Goal: Task Accomplishment & Management: Manage account settings

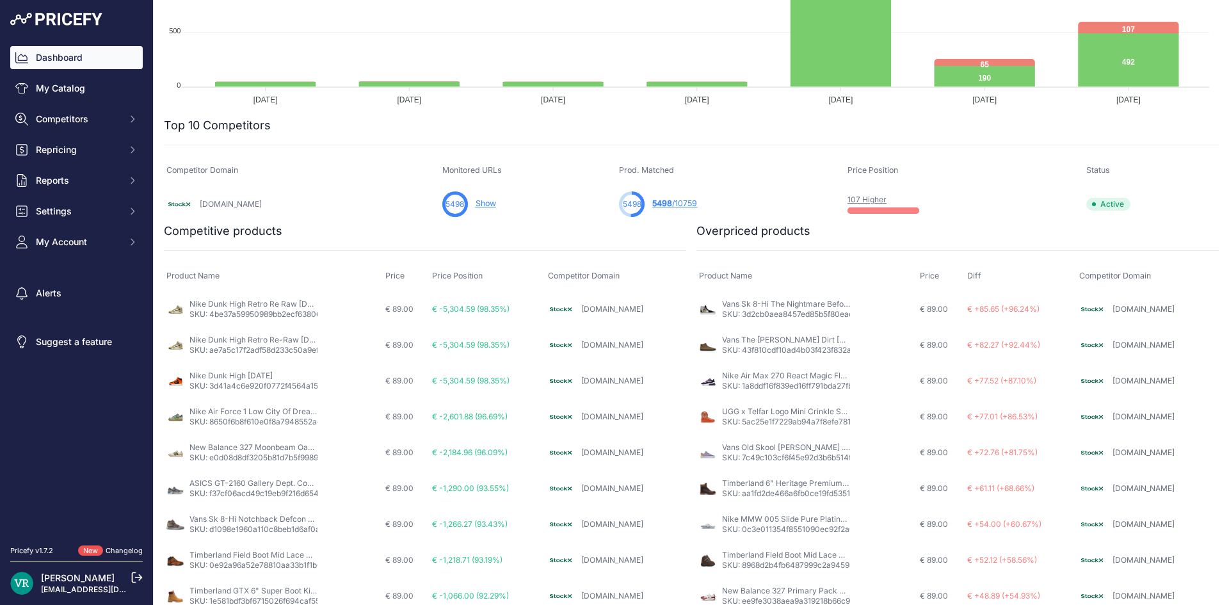
scroll to position [288, 0]
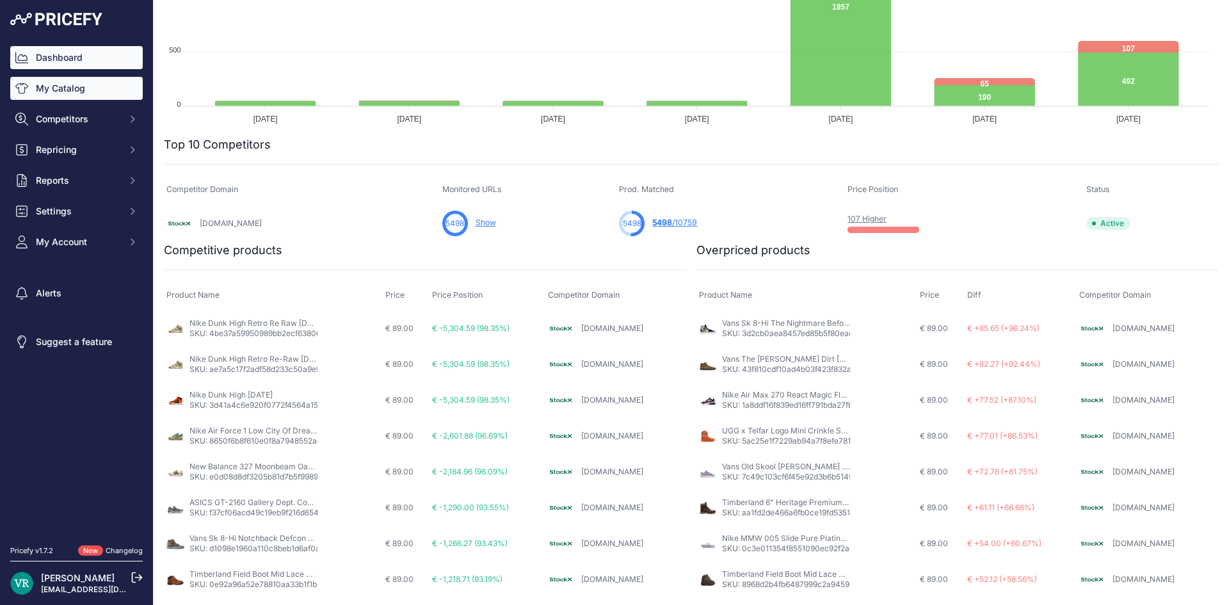
click at [65, 88] on link "My Catalog" at bounding box center [76, 88] width 133 height 23
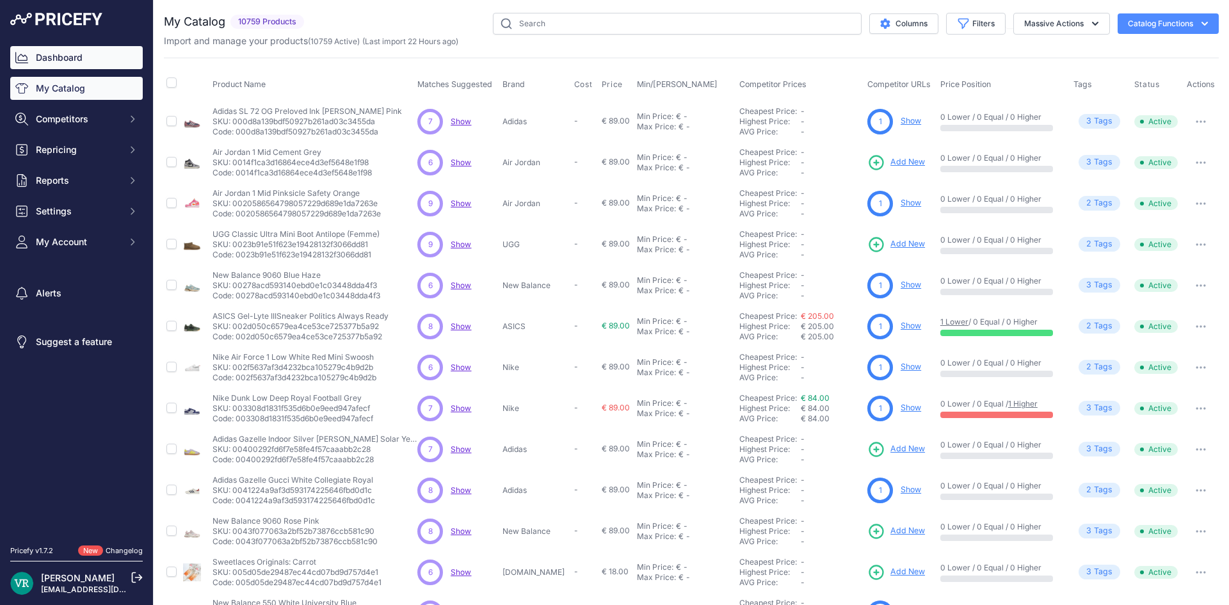
click at [60, 62] on link "Dashboard" at bounding box center [76, 57] width 133 height 23
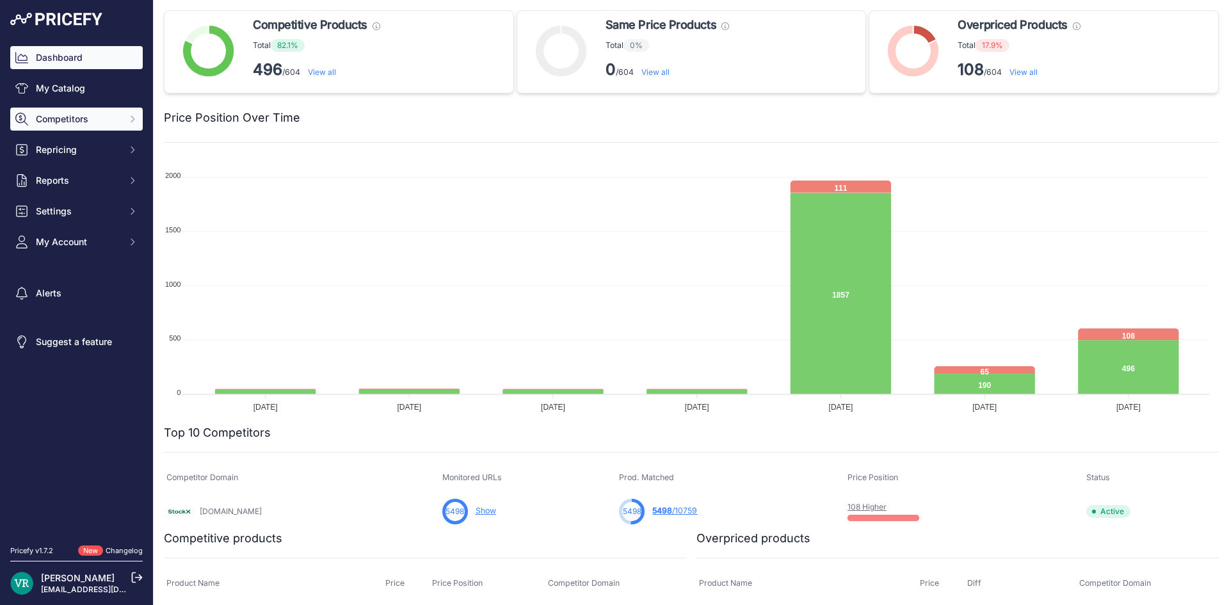
click at [114, 118] on span "Competitors" at bounding box center [78, 119] width 84 height 13
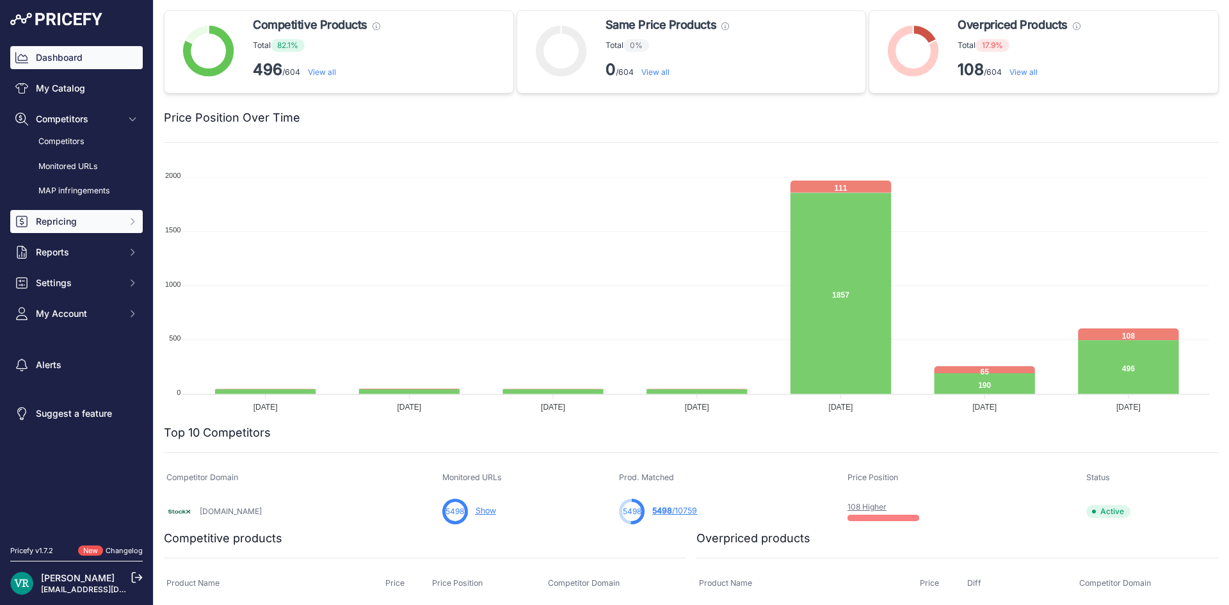
click at [69, 227] on span "Repricing" at bounding box center [78, 221] width 84 height 13
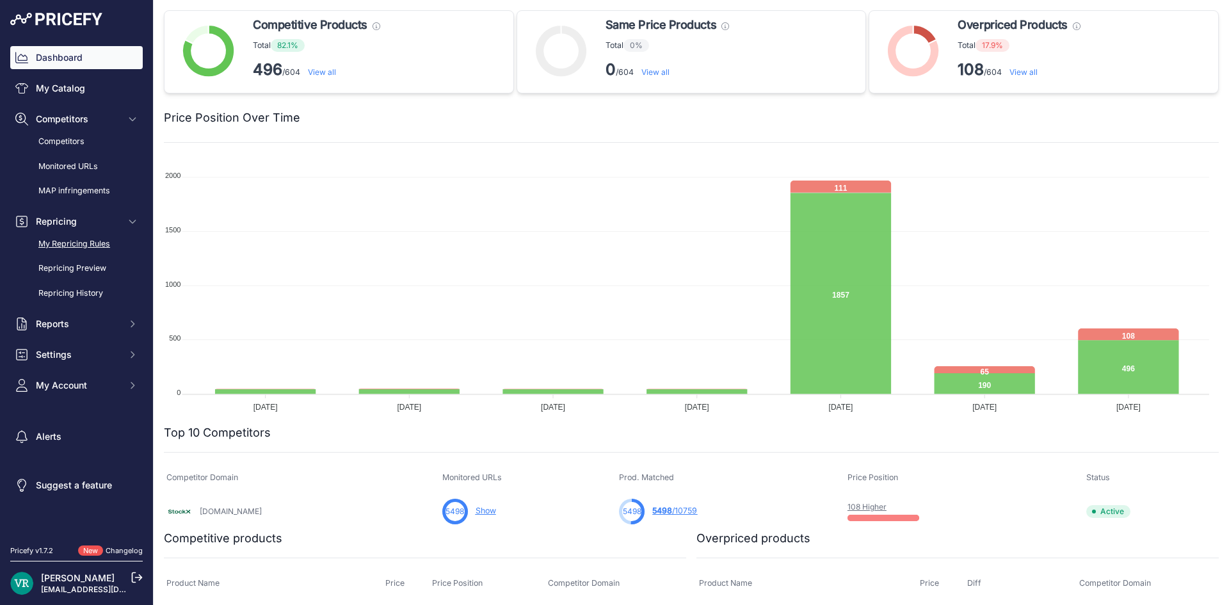
click at [68, 248] on link "My Repricing Rules" at bounding box center [76, 244] width 133 height 22
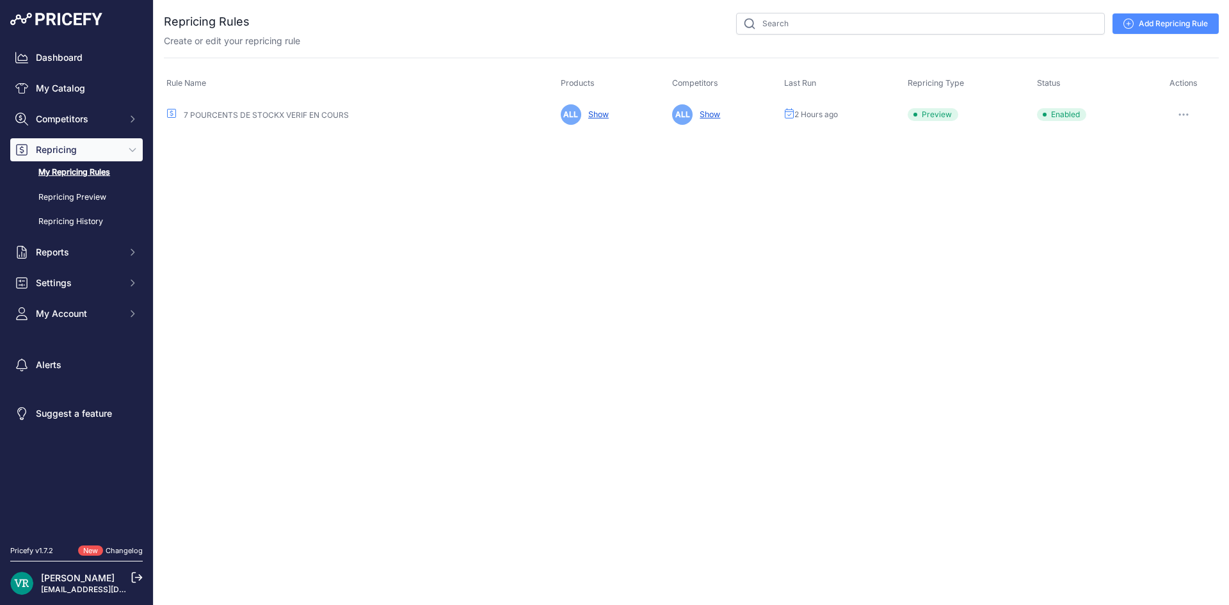
click at [1186, 117] on button "button" at bounding box center [1184, 115] width 26 height 18
click at [1163, 28] on link "Add Repricing Rule" at bounding box center [1166, 23] width 106 height 20
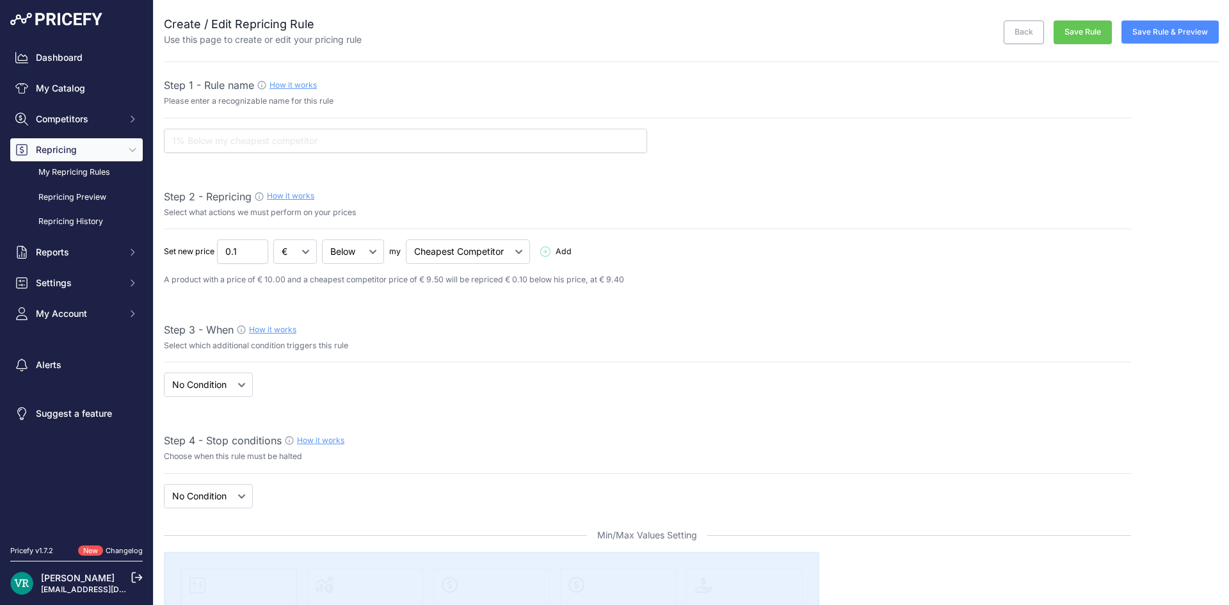
select select "7"
click at [412, 140] on input "text" at bounding box center [405, 141] width 483 height 24
type input "TEST"
drag, startPoint x: 242, startPoint y: 251, endPoint x: 1, endPoint y: 258, distance: 241.5
click at [0, 254] on div "Dashboard My Catalog Competitors Competitors Monitored URLs MAP infringements R…" at bounding box center [614, 302] width 1229 height 605
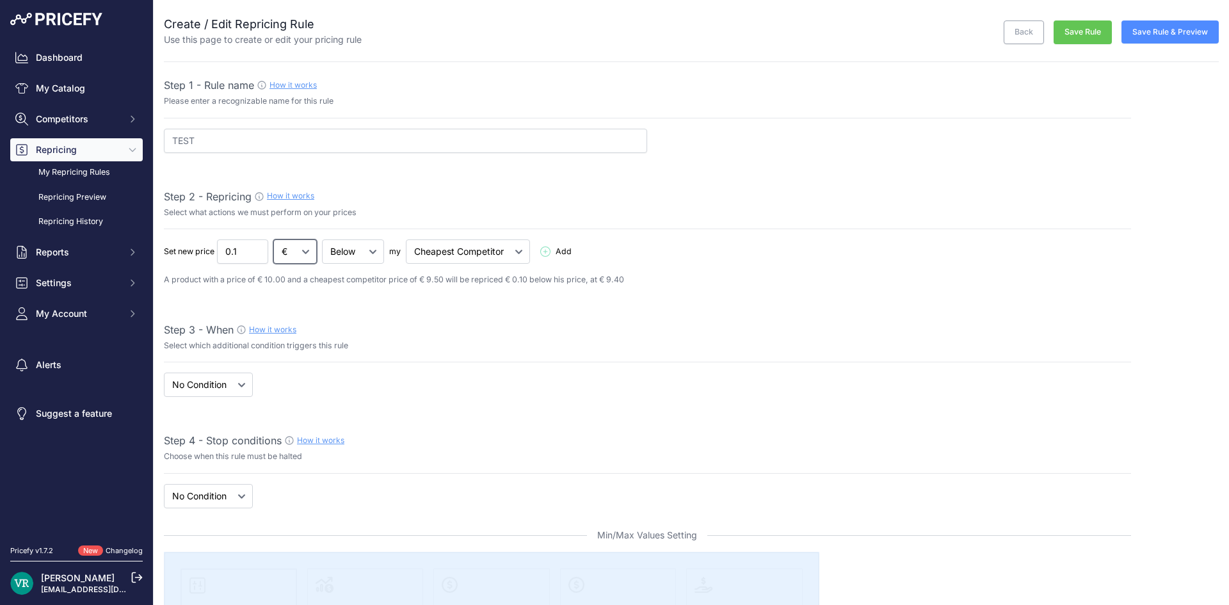
click at [291, 246] on select "€ %" at bounding box center [295, 251] width 44 height 24
select select "percentage"
click at [274, 239] on select "€ %" at bounding box center [295, 251] width 44 height 24
click at [359, 253] on select "Below Above Equal" at bounding box center [353, 251] width 62 height 24
click at [357, 251] on select "Below Above Equal" at bounding box center [353, 251] width 62 height 24
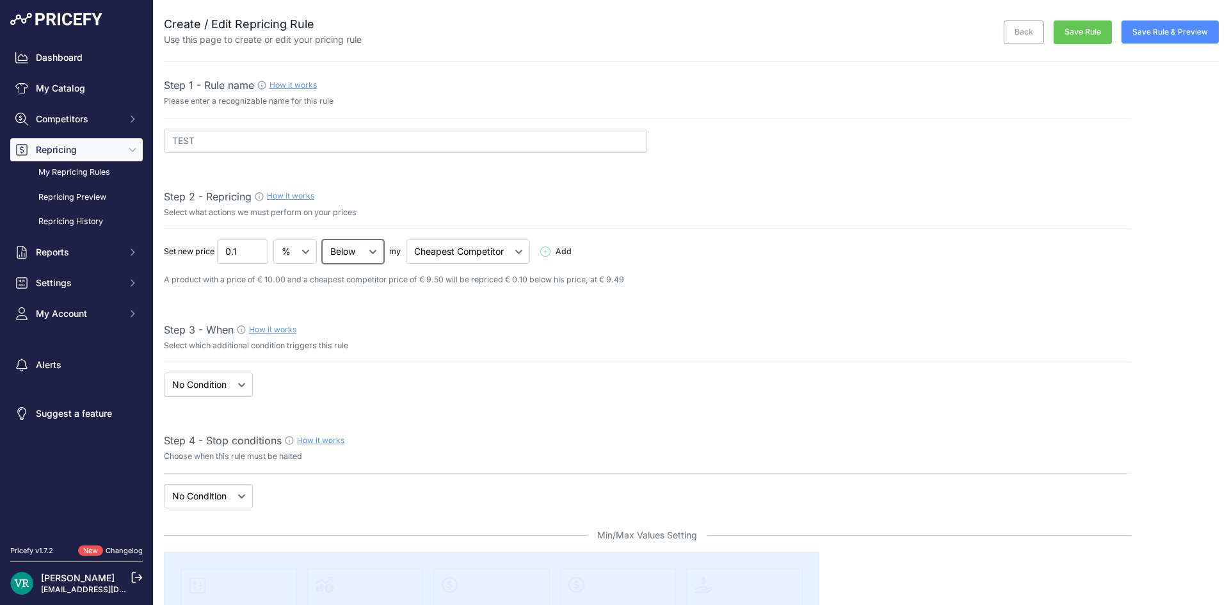
click at [364, 253] on select "Below Above Equal" at bounding box center [353, 251] width 62 height 24
click at [352, 242] on select "Below Above Equal" at bounding box center [353, 251] width 62 height 24
click at [499, 248] on select "Cheapest Competitor Highest Competitor" at bounding box center [468, 251] width 124 height 24
click at [453, 259] on select "Cheapest Competitor Highest Competitor" at bounding box center [468, 251] width 124 height 24
click at [562, 244] on div "Set new price 0.1 € % Below Add" at bounding box center [647, 251] width 967 height 24
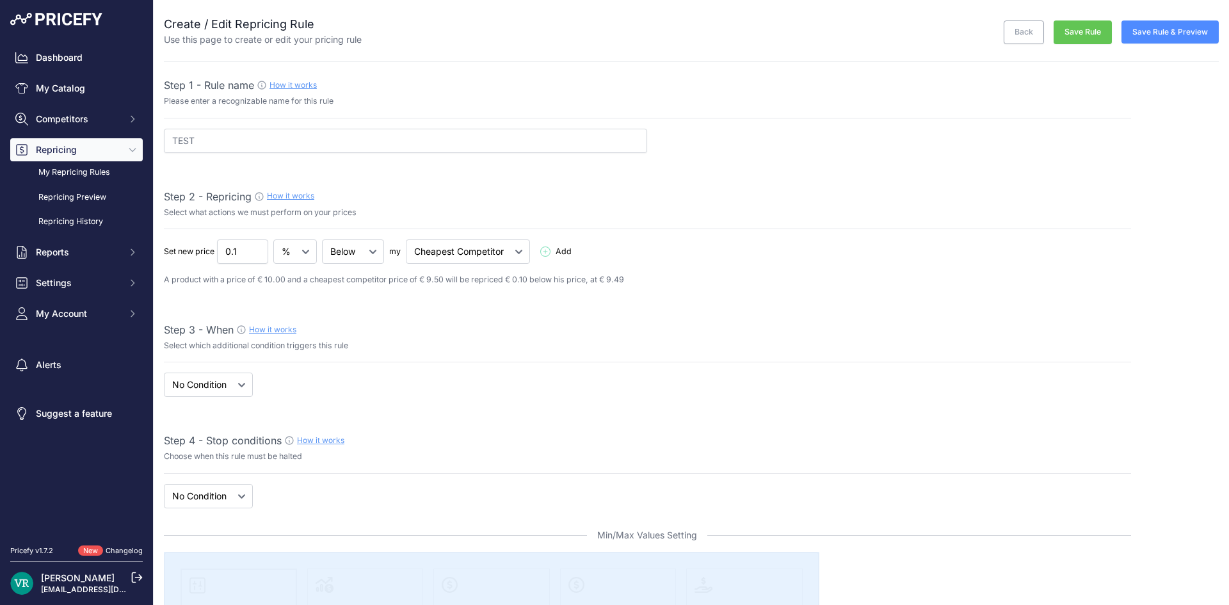
click at [561, 247] on span "Add" at bounding box center [564, 252] width 16 height 12
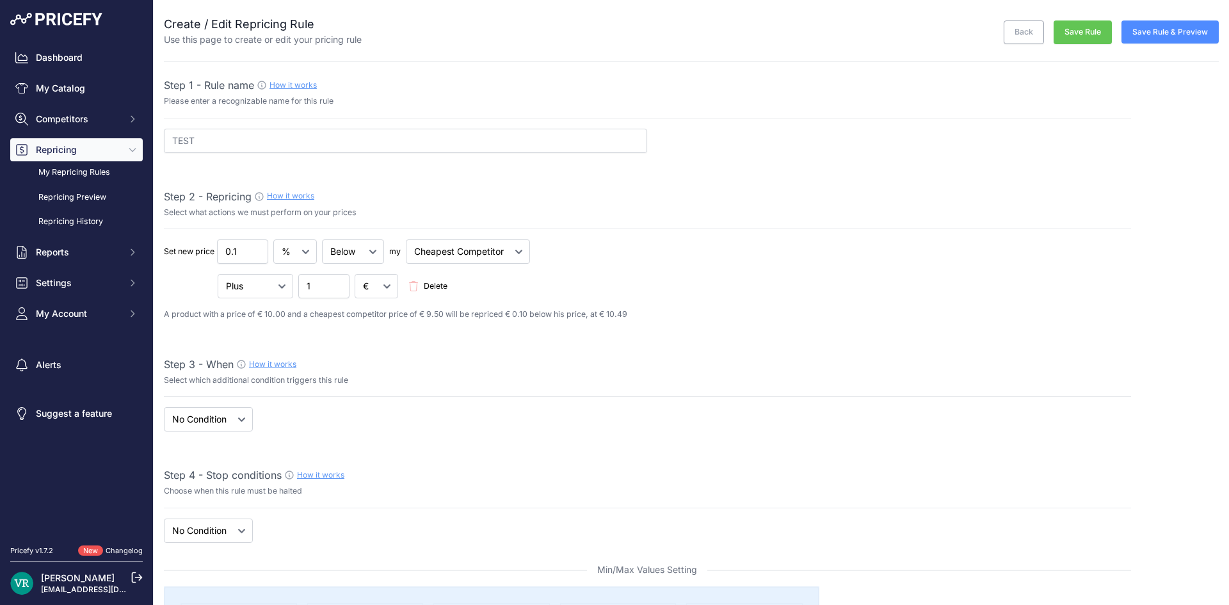
click at [436, 283] on span "Delete" at bounding box center [436, 286] width 24 height 12
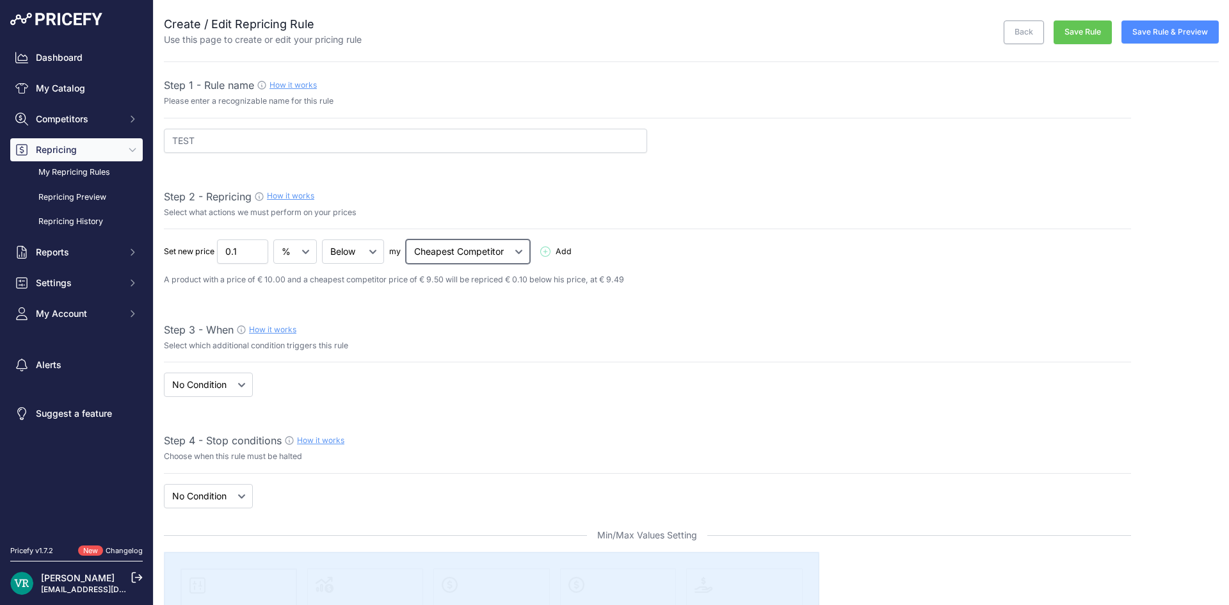
click at [445, 257] on select "Cheapest Competitor Highest Competitor" at bounding box center [468, 251] width 124 height 24
click at [176, 382] on select "When No Condition" at bounding box center [208, 385] width 89 height 24
click at [178, 380] on select "When No Condition" at bounding box center [208, 385] width 89 height 24
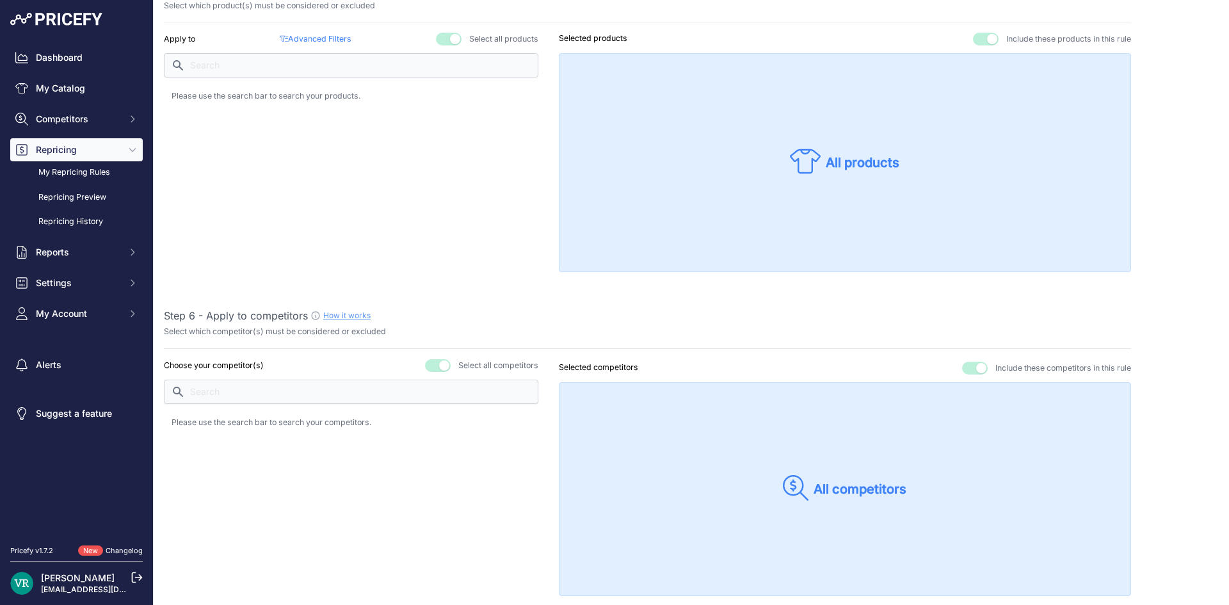
scroll to position [896, 0]
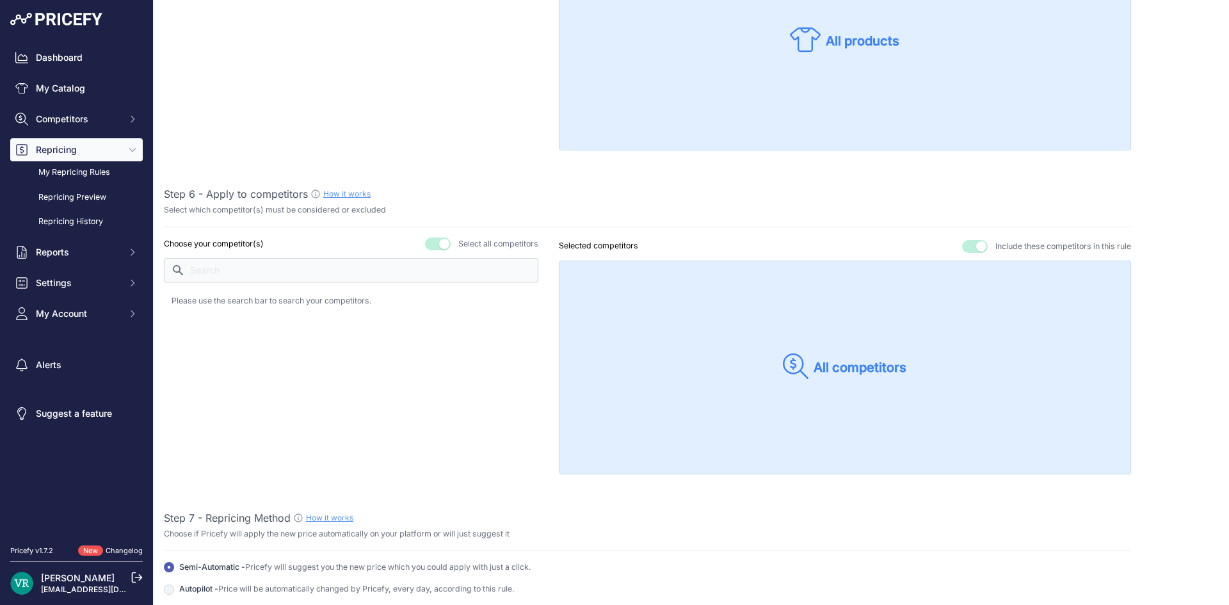
click at [432, 245] on button "button" at bounding box center [438, 244] width 26 height 13
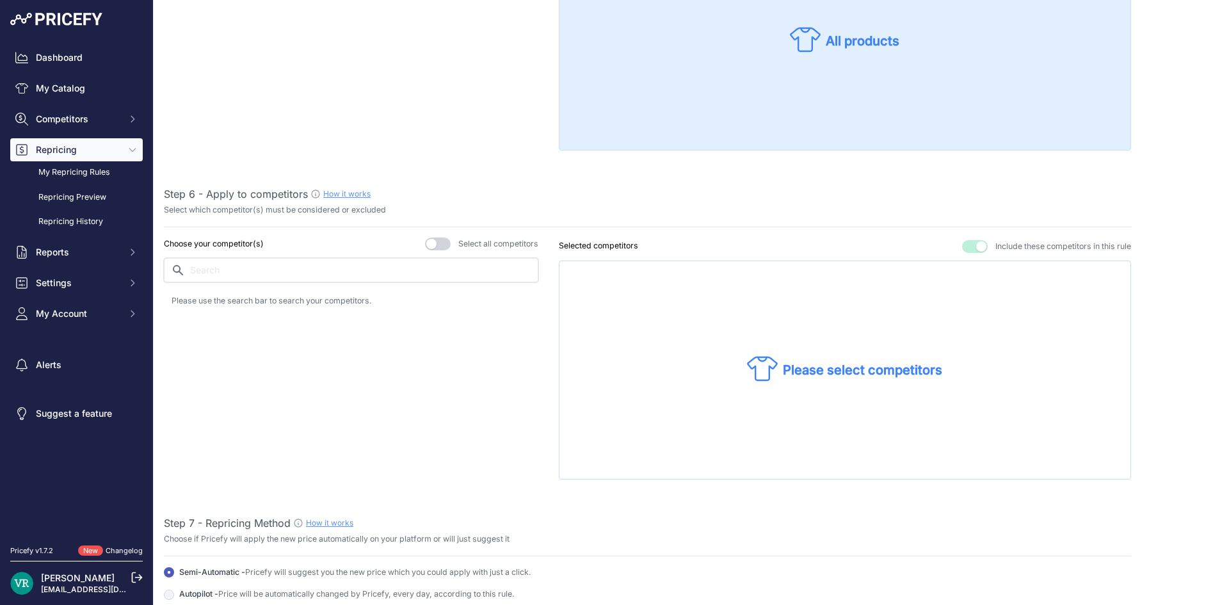
click at [274, 270] on input "text" at bounding box center [351, 270] width 375 height 24
type input "sto"
drag, startPoint x: 243, startPoint y: 305, endPoint x: 252, endPoint y: 303, distance: 8.4
click at [245, 303] on div "stockx.com" at bounding box center [351, 304] width 359 height 18
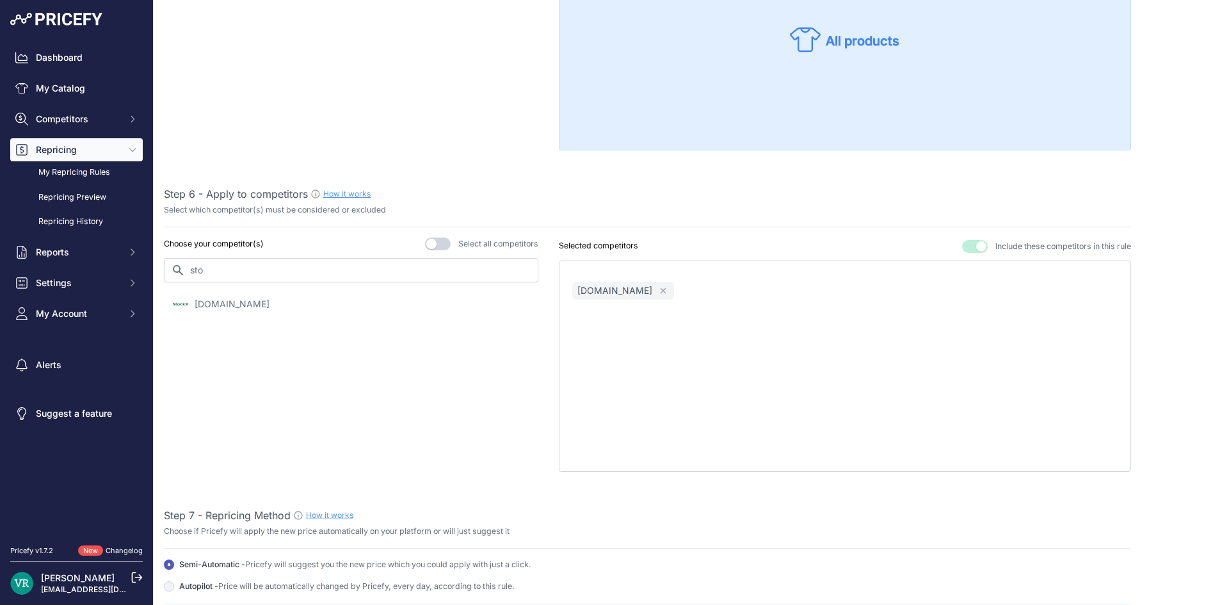
click at [813, 230] on div "Step 1 - Rule name How it works Please enter a recognizable name for this rule …" at bounding box center [647, 206] width 967 height 2050
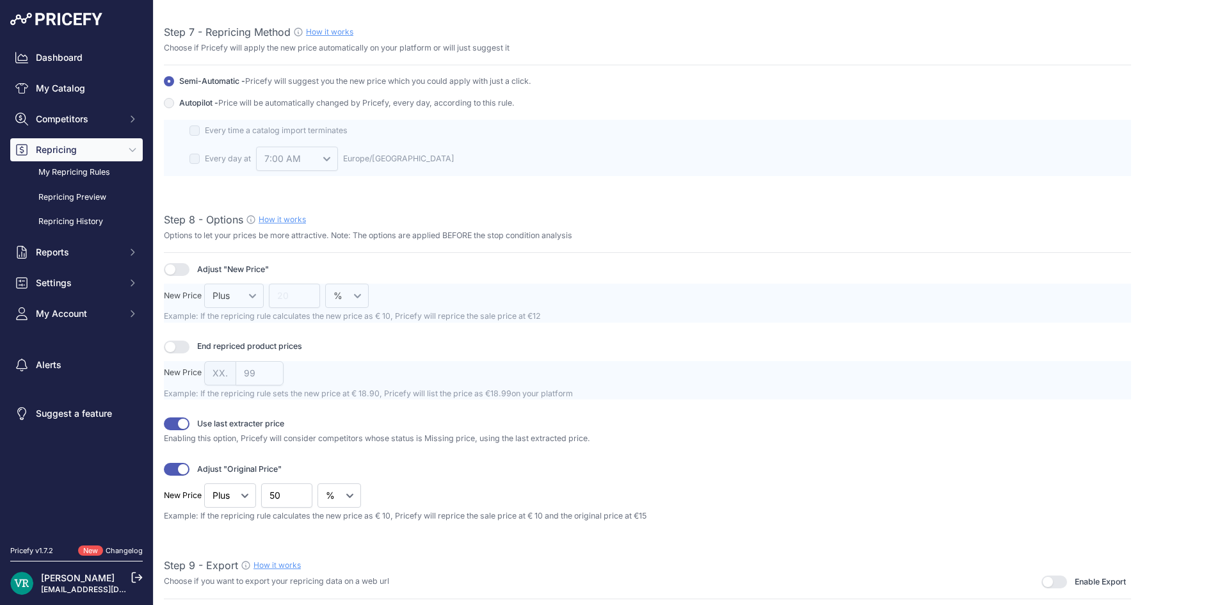
scroll to position [1409, 0]
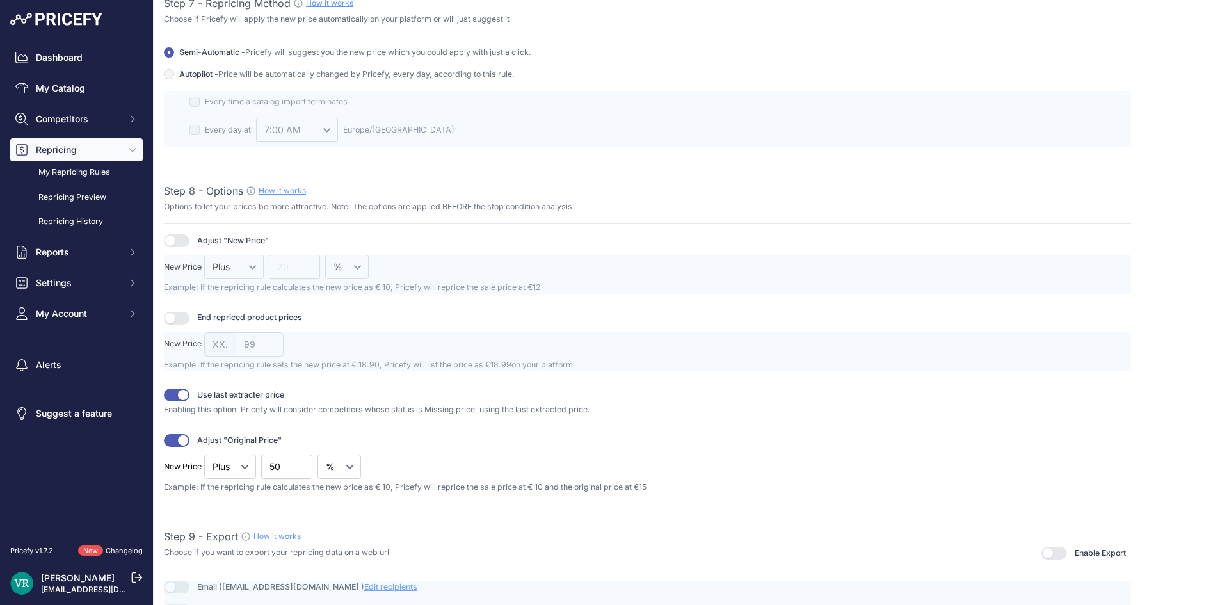
click at [186, 319] on button "button" at bounding box center [177, 318] width 26 height 13
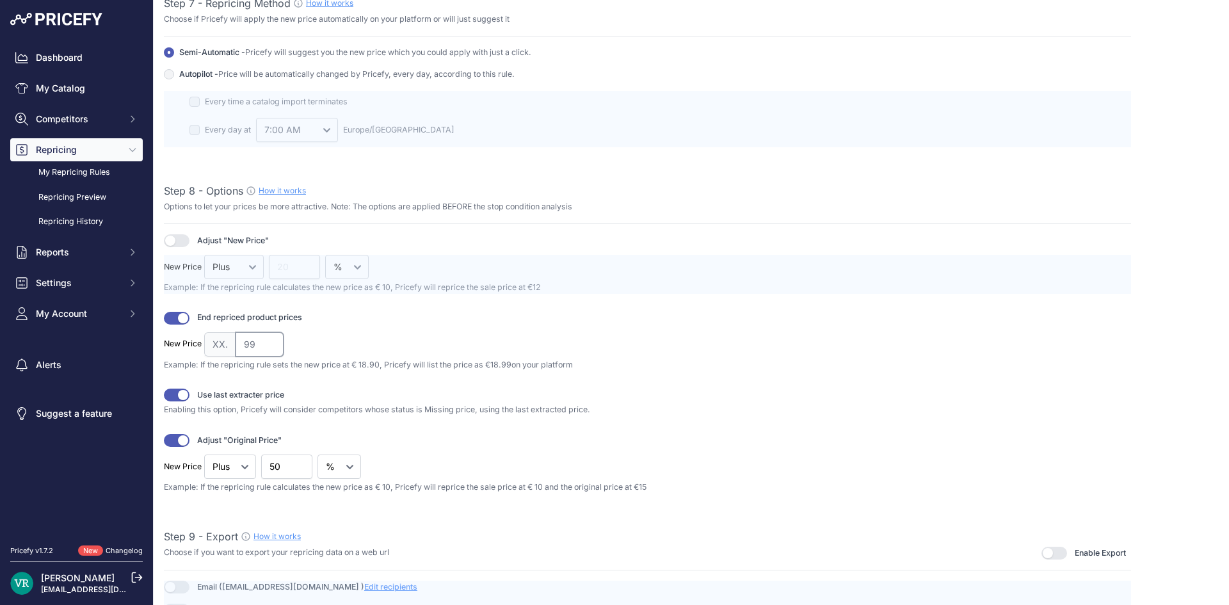
click at [252, 348] on input "99" at bounding box center [260, 344] width 48 height 24
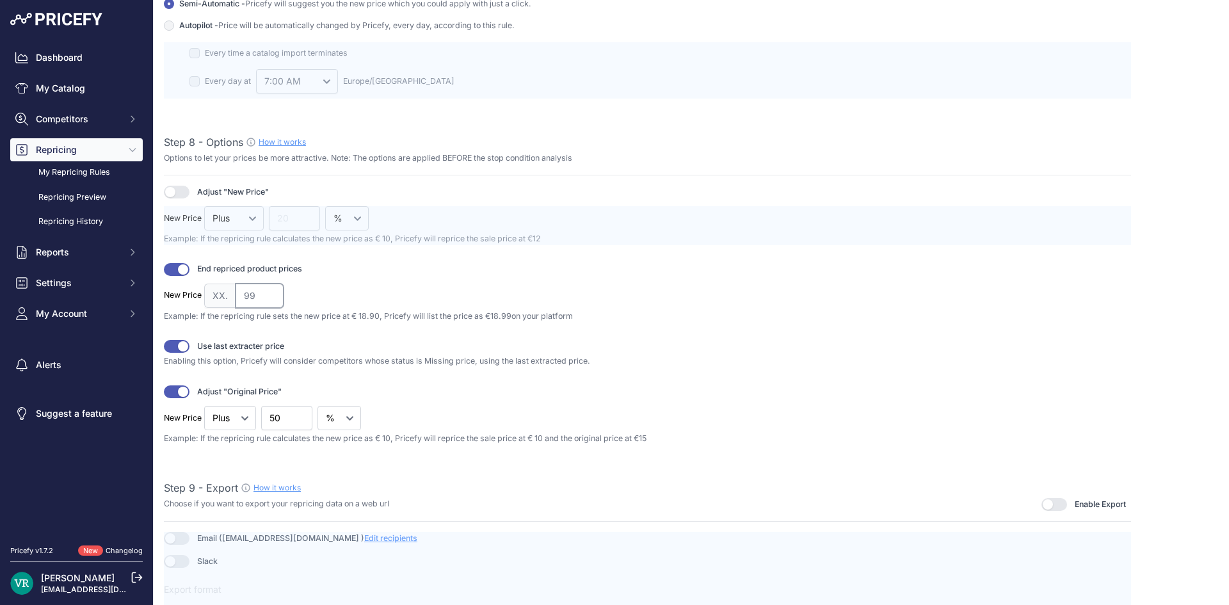
scroll to position [1523, 0]
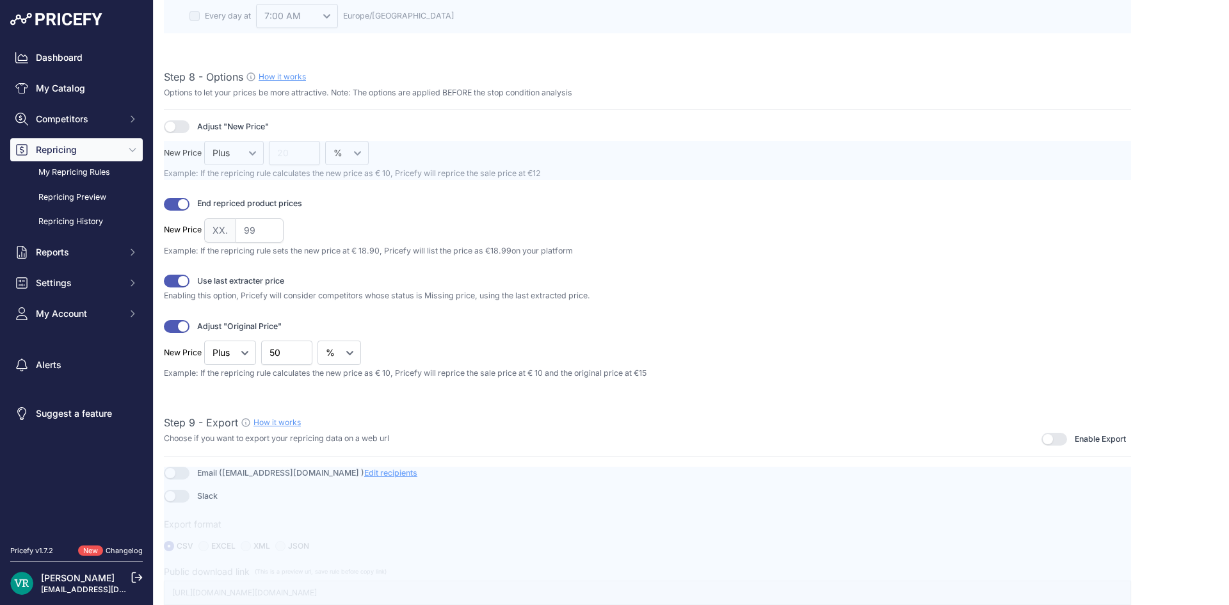
click at [178, 323] on button "button" at bounding box center [177, 326] width 26 height 13
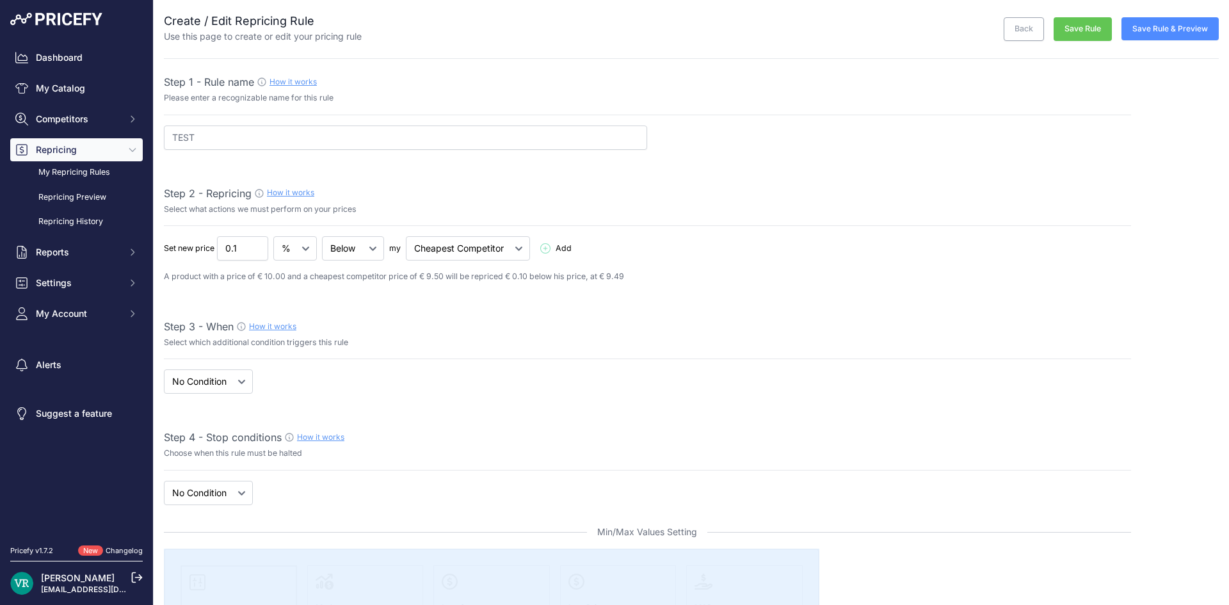
scroll to position [0, 0]
drag, startPoint x: 241, startPoint y: 257, endPoint x: 171, endPoint y: 256, distance: 69.8
click at [171, 256] on div "Set new price 0.1 € % Below Add" at bounding box center [647, 251] width 967 height 24
click at [800, 240] on div "Set new price 0.1 € % Below Add" at bounding box center [647, 251] width 967 height 24
click at [245, 241] on input "0.1" at bounding box center [242, 251] width 51 height 24
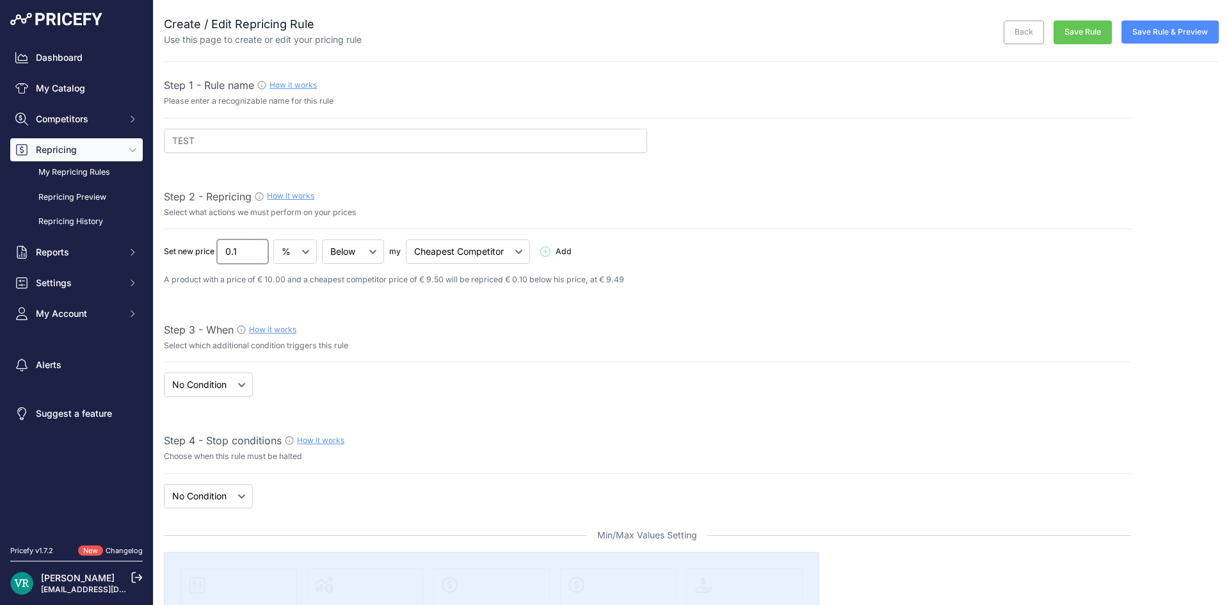
drag, startPoint x: 215, startPoint y: 254, endPoint x: 147, endPoint y: 263, distance: 68.5
click at [147, 263] on div "Dashboard My Catalog Competitors Competitors Monitored URLs MAP infringements R…" at bounding box center [614, 302] width 1229 height 605
drag, startPoint x: 241, startPoint y: 255, endPoint x: 195, endPoint y: 254, distance: 46.1
click at [195, 254] on div "Set new price 0.1 € % Below Add" at bounding box center [647, 251] width 967 height 24
click at [255, 248] on input "0.11" at bounding box center [242, 251] width 51 height 24
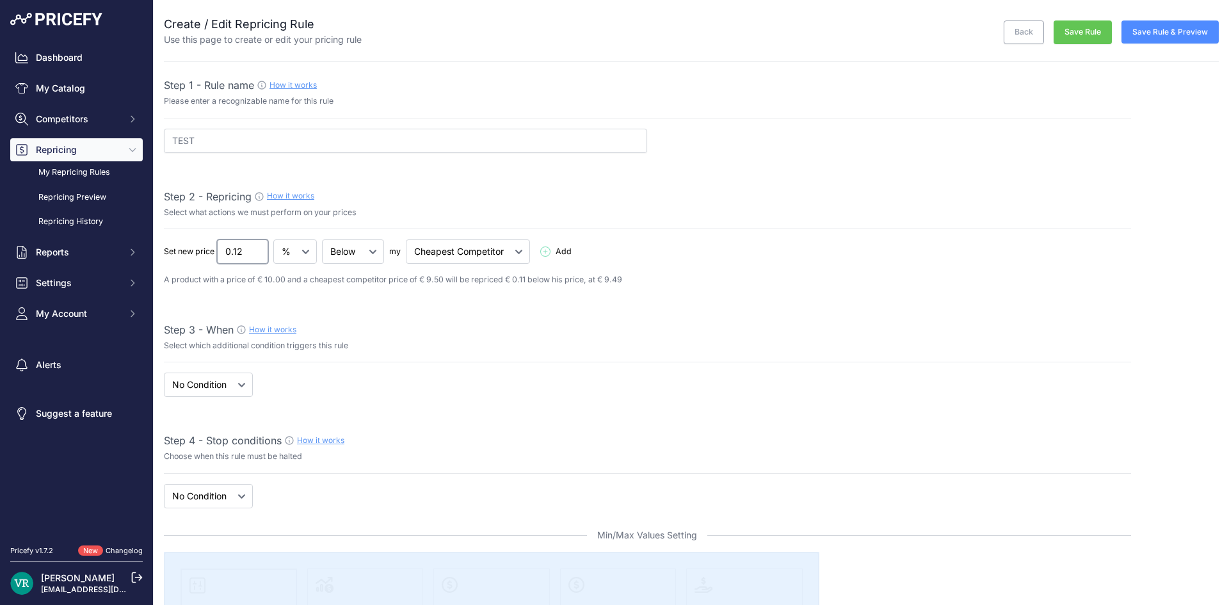
click at [255, 248] on input "0.12" at bounding box center [242, 251] width 51 height 24
click at [255, 247] on input "0.13" at bounding box center [242, 251] width 51 height 24
click at [255, 245] on input "1.86" at bounding box center [242, 251] width 51 height 24
drag, startPoint x: 229, startPoint y: 252, endPoint x: 221, endPoint y: 255, distance: 8.1
click at [221, 255] on input "1.86" at bounding box center [242, 251] width 51 height 24
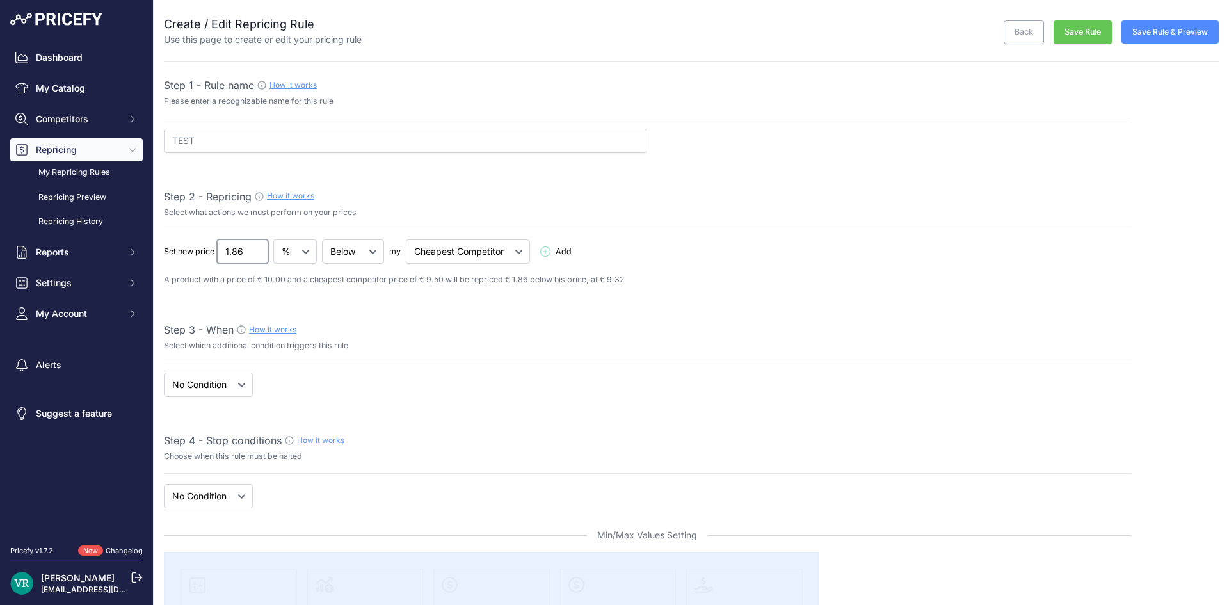
drag, startPoint x: 245, startPoint y: 257, endPoint x: 234, endPoint y: 257, distance: 10.9
click at [234, 257] on input "1.86" at bounding box center [242, 251] width 51 height 24
click at [260, 247] on input "1.98" at bounding box center [242, 251] width 51 height 24
click at [261, 248] on input "7.06" at bounding box center [242, 251] width 51 height 24
click at [256, 257] on input "7.05" at bounding box center [242, 251] width 51 height 24
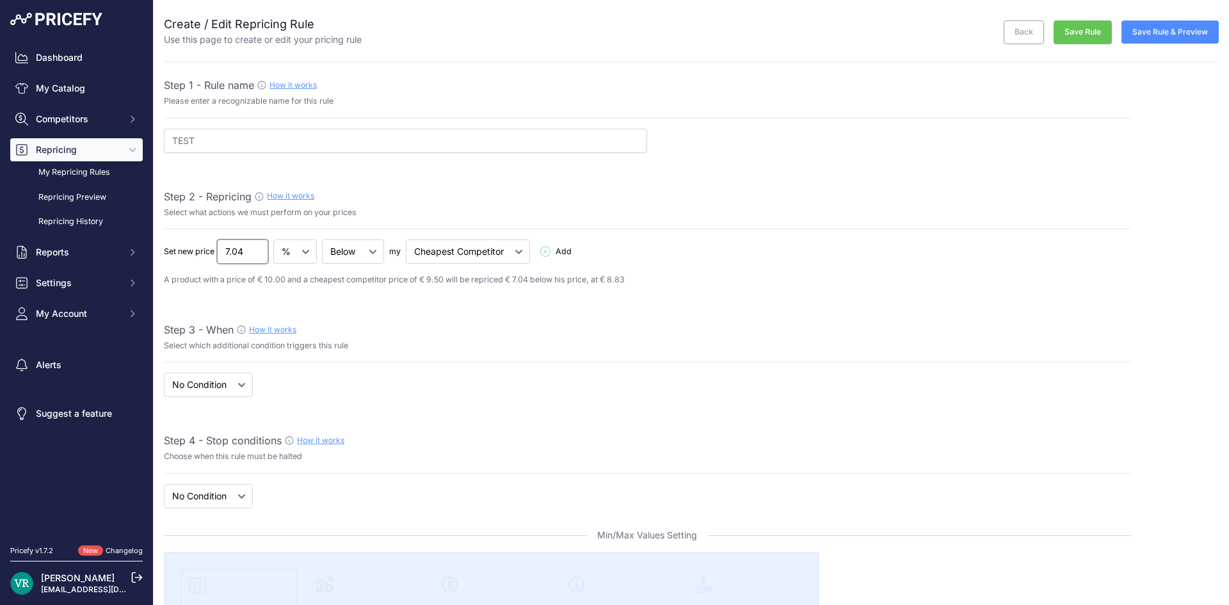
click at [255, 257] on input "7.04" at bounding box center [242, 251] width 51 height 24
click at [255, 257] on input "7.03" at bounding box center [242, 251] width 51 height 24
click at [255, 257] on input "7.01" at bounding box center [242, 251] width 51 height 24
click at [255, 257] on input "7" at bounding box center [242, 251] width 51 height 24
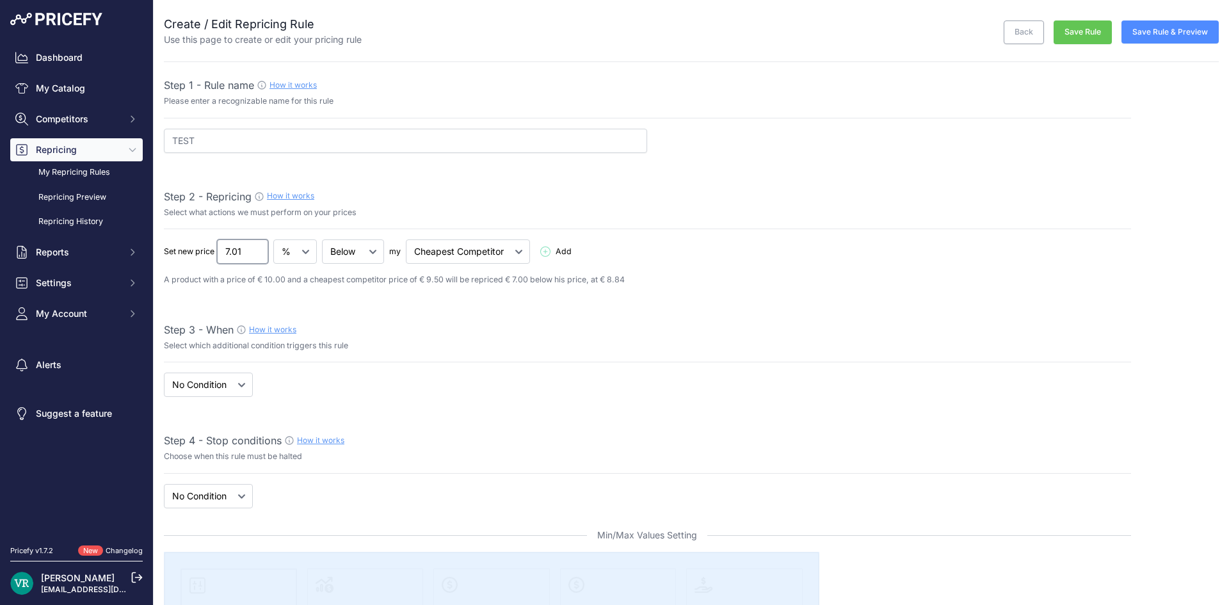
click at [258, 248] on input "7.01" at bounding box center [242, 251] width 51 height 24
type input "7"
click at [256, 255] on input "7" at bounding box center [242, 251] width 51 height 24
click at [260, 280] on p "A product with a price of € 10.00 and a cheapest competitor price of € 9.50 wil…" at bounding box center [647, 280] width 967 height 12
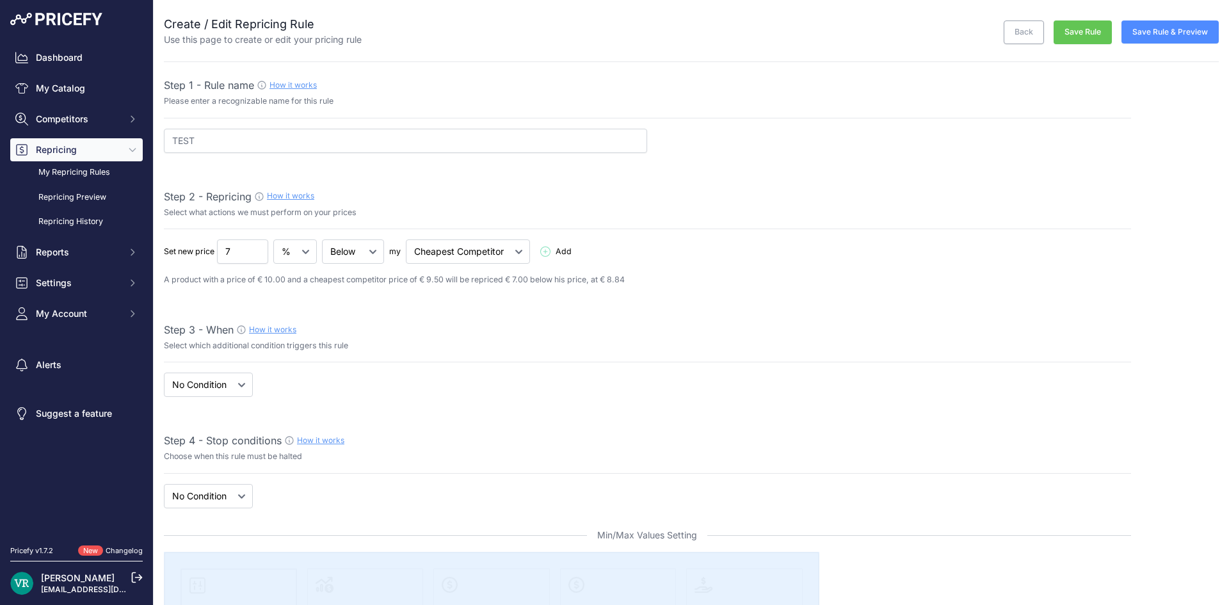
click at [1071, 33] on button "Save Rule" at bounding box center [1083, 32] width 58 height 24
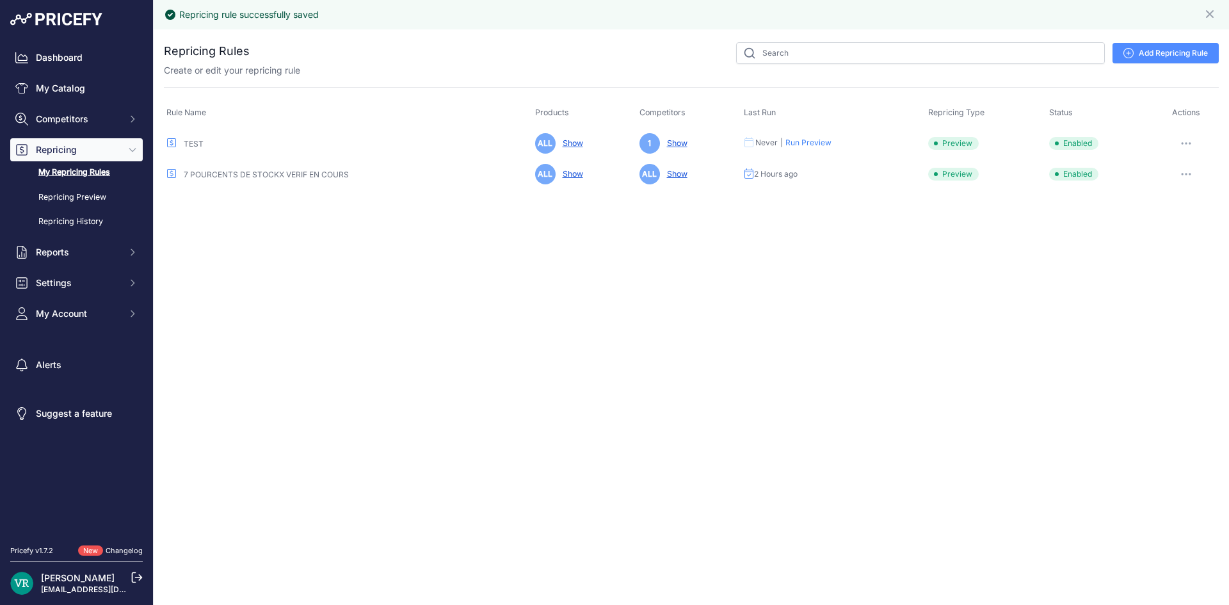
click at [1188, 145] on button "button" at bounding box center [1187, 143] width 26 height 18
click at [1165, 211] on button "Reprice Now" at bounding box center [1176, 211] width 82 height 20
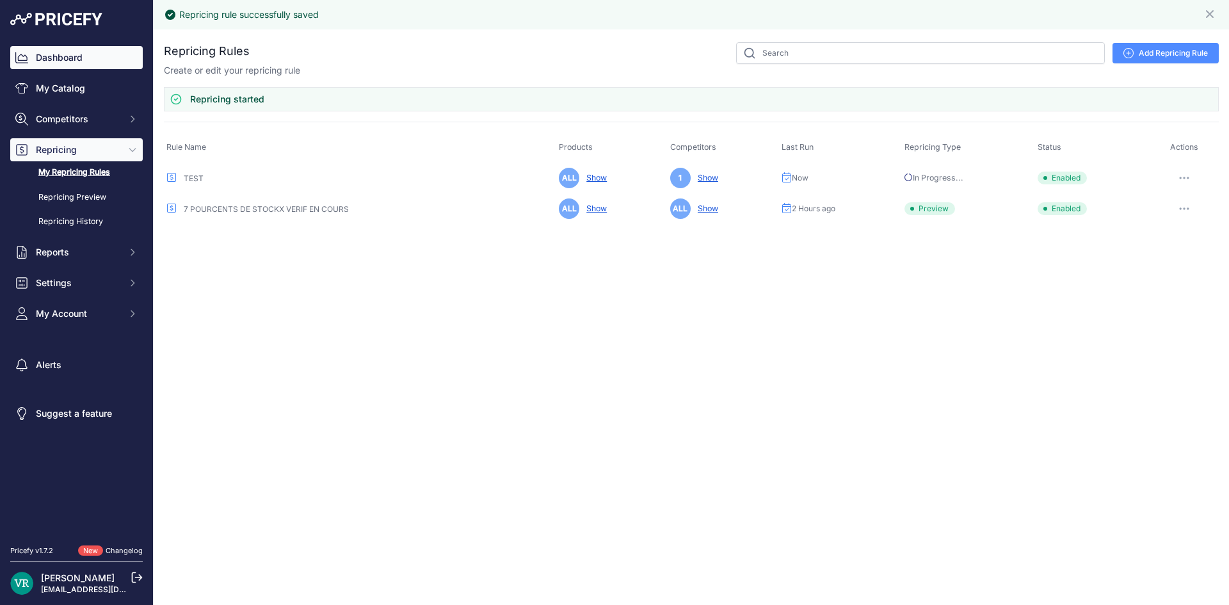
click at [47, 56] on link "Dashboard" at bounding box center [76, 57] width 133 height 23
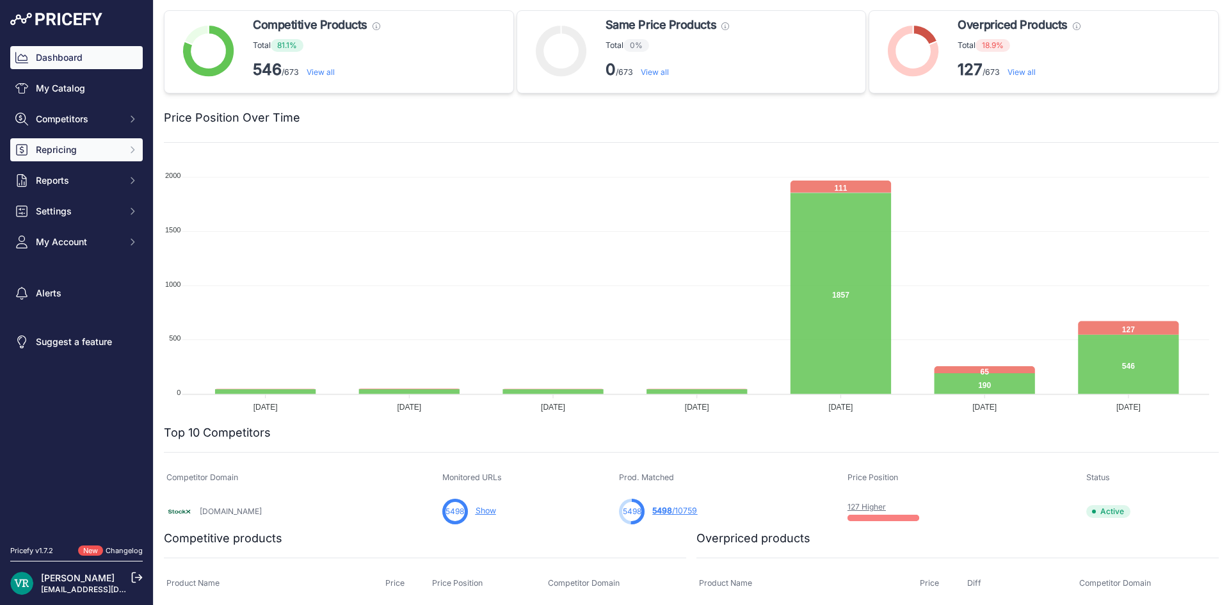
click at [74, 152] on span "Repricing" at bounding box center [78, 149] width 84 height 13
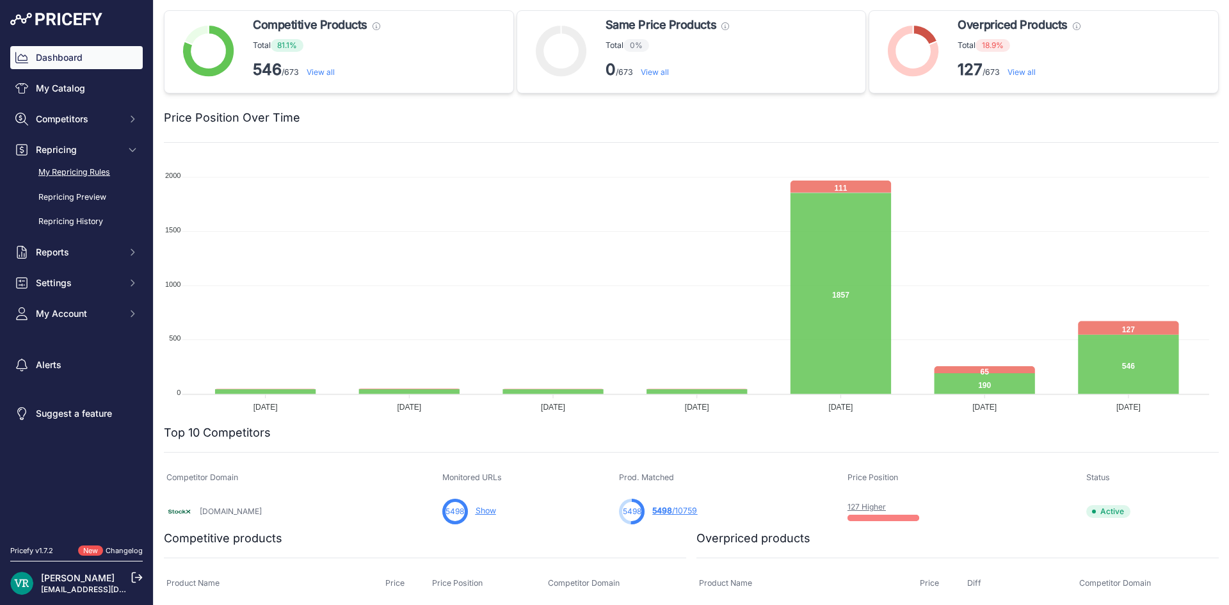
click at [82, 165] on link "My Repricing Rules" at bounding box center [76, 172] width 133 height 22
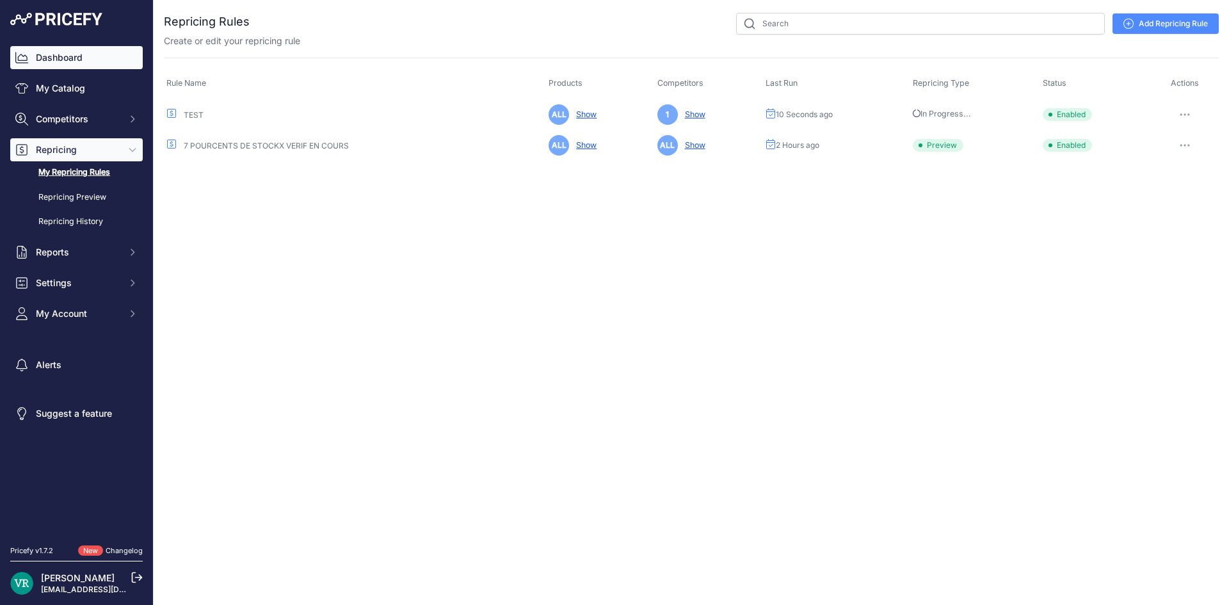
click at [49, 65] on link "Dashboard" at bounding box center [76, 57] width 133 height 23
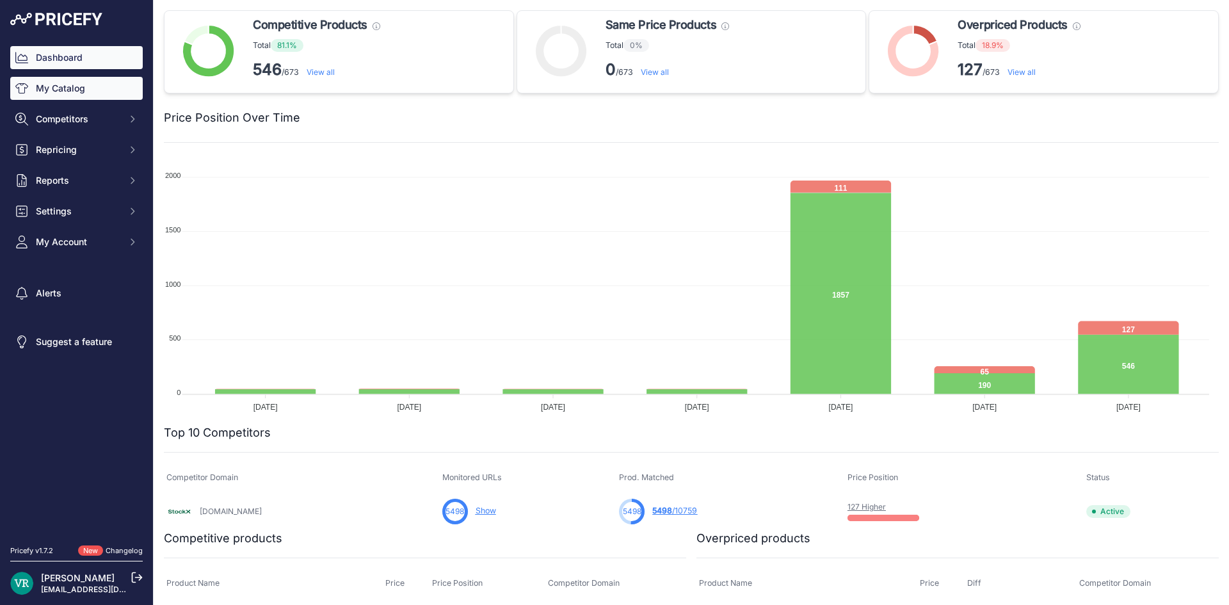
click at [82, 98] on link "My Catalog" at bounding box center [76, 88] width 133 height 23
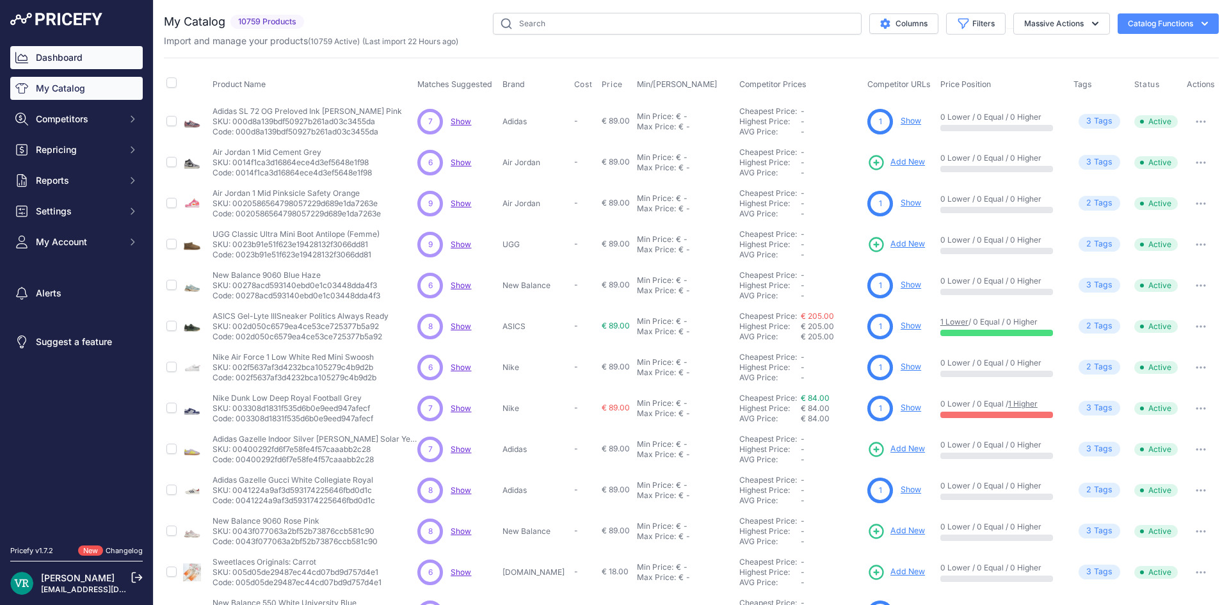
click at [60, 59] on link "Dashboard" at bounding box center [76, 57] width 133 height 23
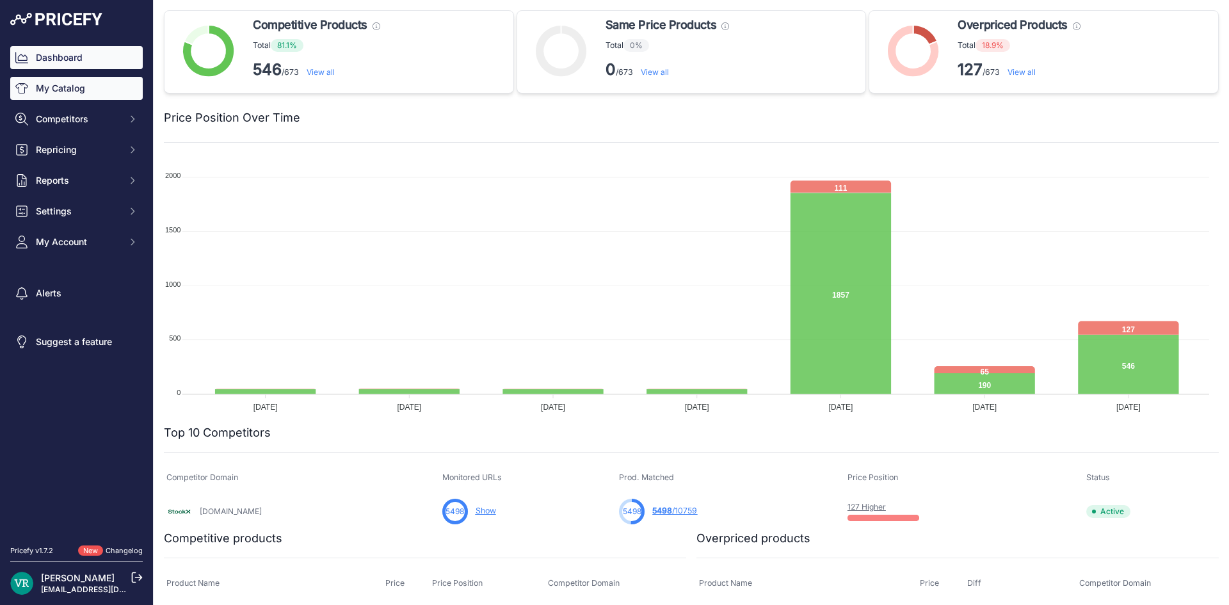
click at [88, 89] on link "My Catalog" at bounding box center [76, 88] width 133 height 23
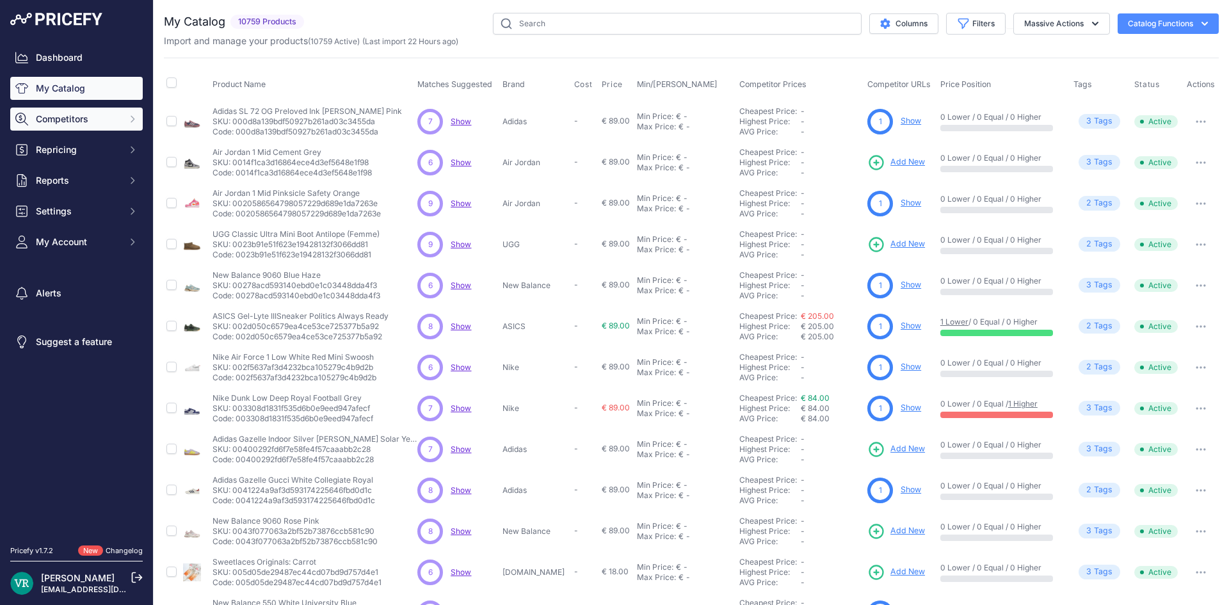
click at [86, 119] on span "Competitors" at bounding box center [78, 119] width 84 height 13
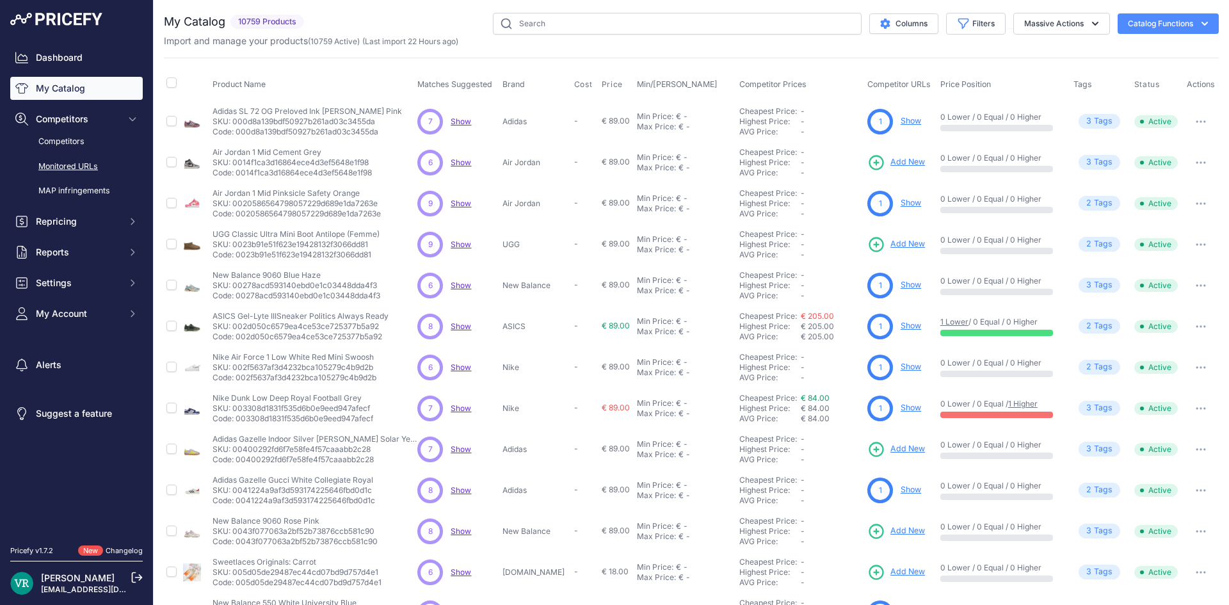
click at [76, 162] on link "Monitored URLs" at bounding box center [76, 167] width 133 height 22
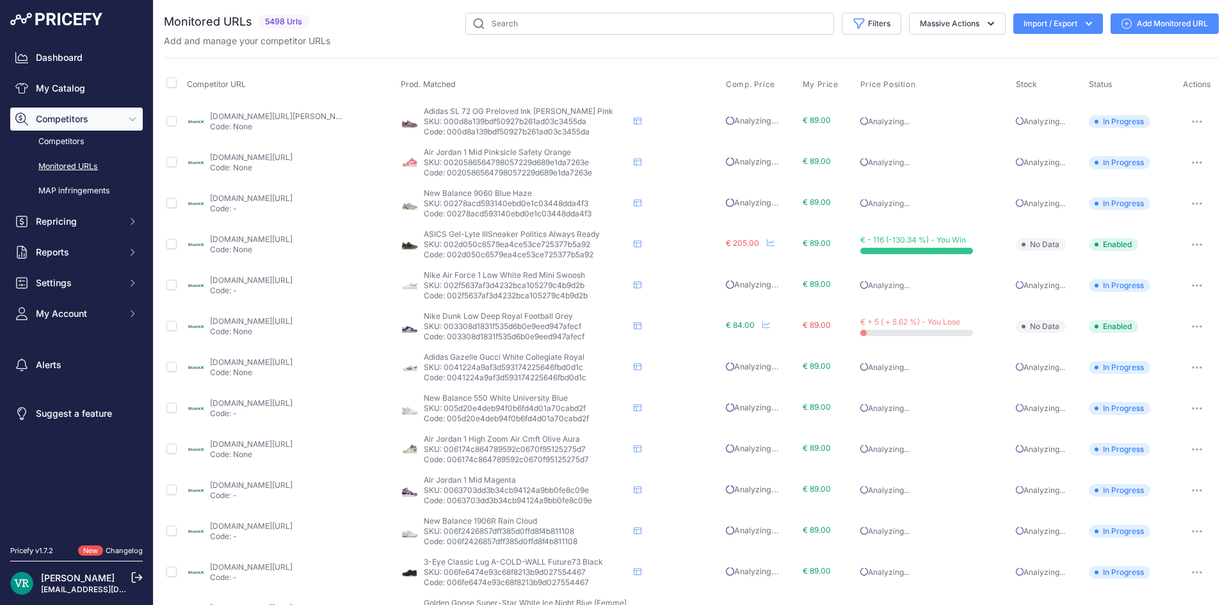
click at [1193, 243] on button "button" at bounding box center [1197, 245] width 26 height 18
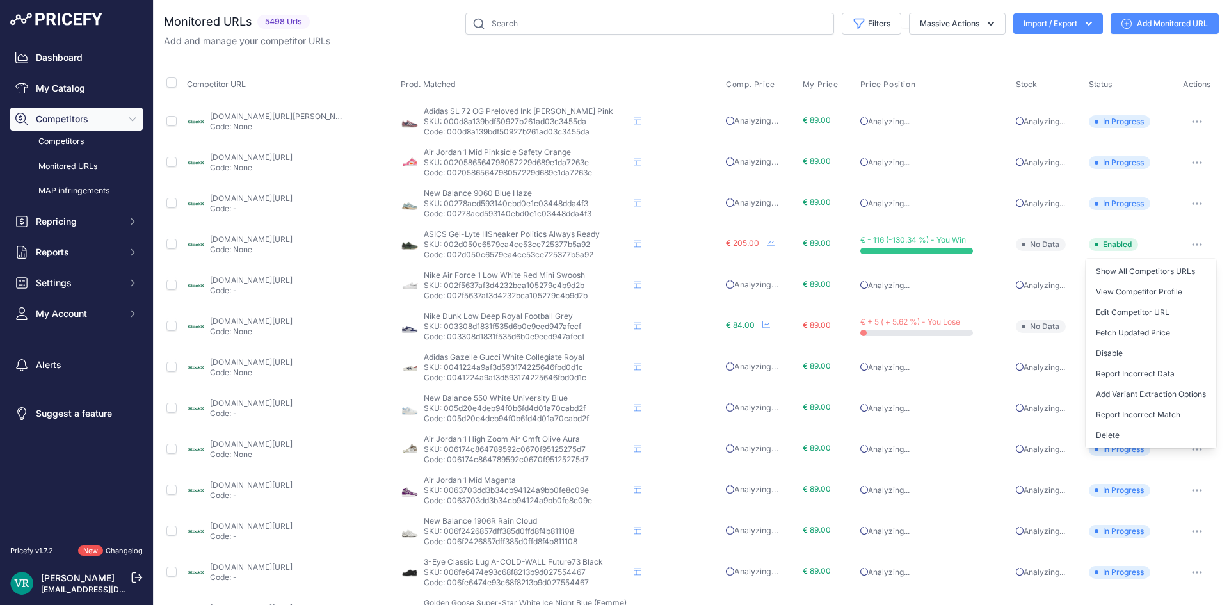
click at [499, 54] on div "Monitored URLs 5498 Urls" at bounding box center [691, 487] width 1055 height 948
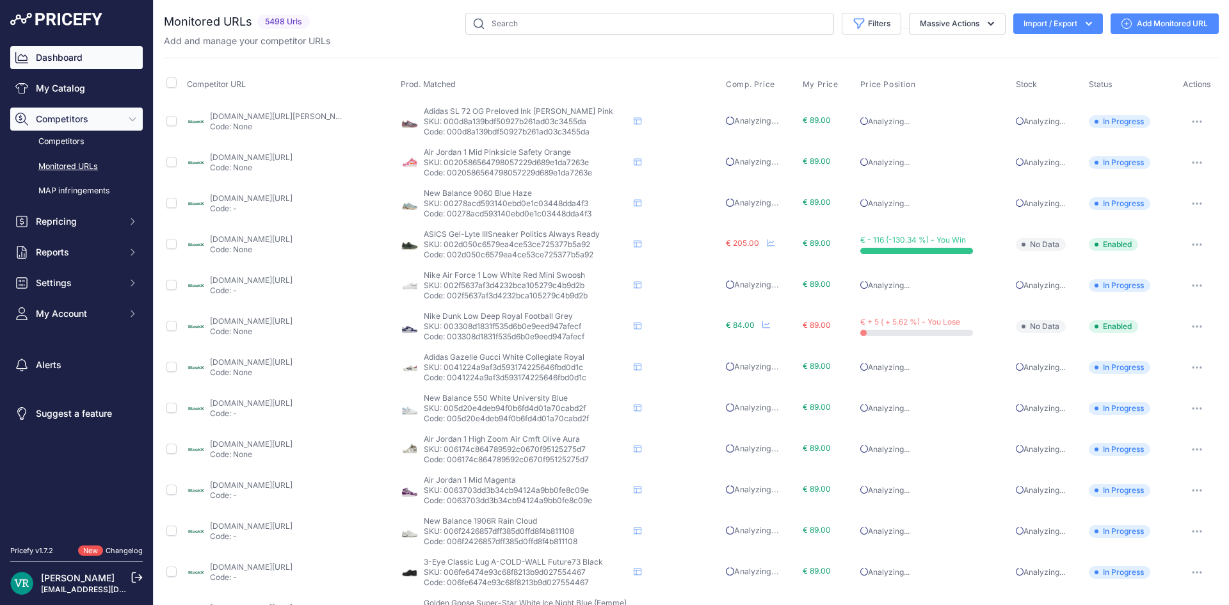
click at [56, 55] on link "Dashboard" at bounding box center [76, 57] width 133 height 23
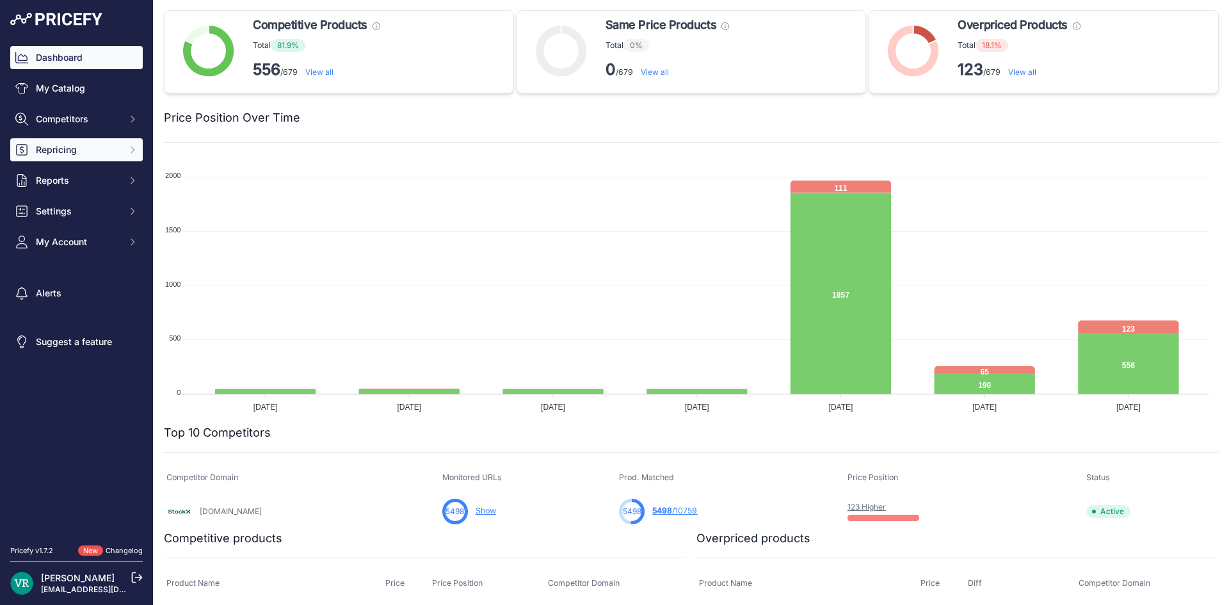
click at [74, 154] on span "Repricing" at bounding box center [78, 149] width 84 height 13
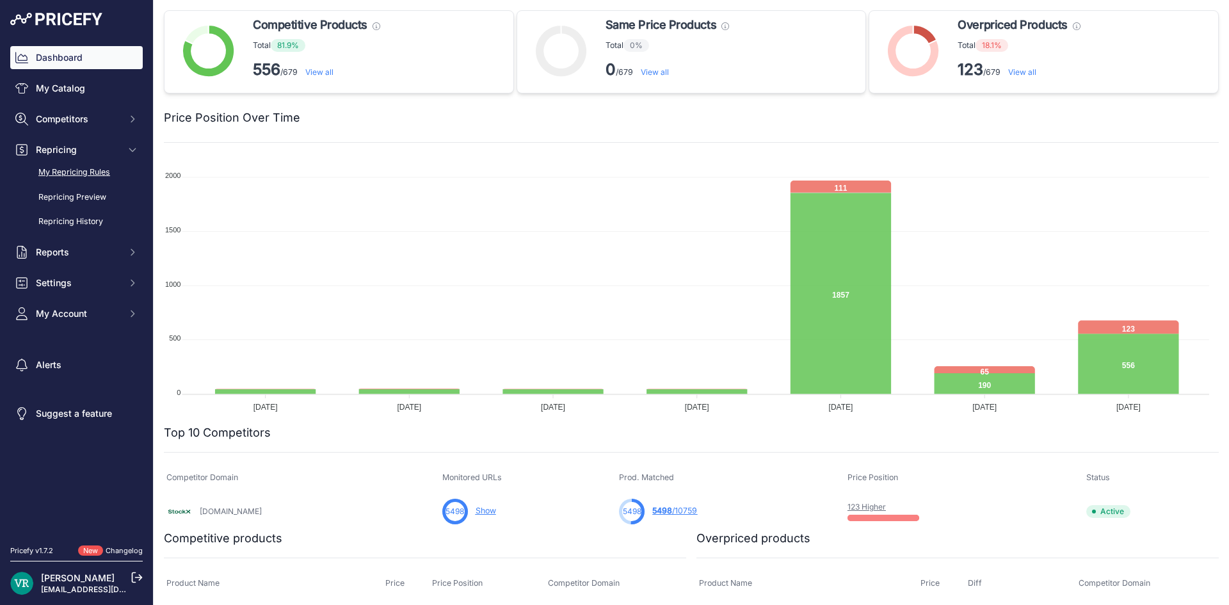
click at [76, 168] on link "My Repricing Rules" at bounding box center [76, 172] width 133 height 22
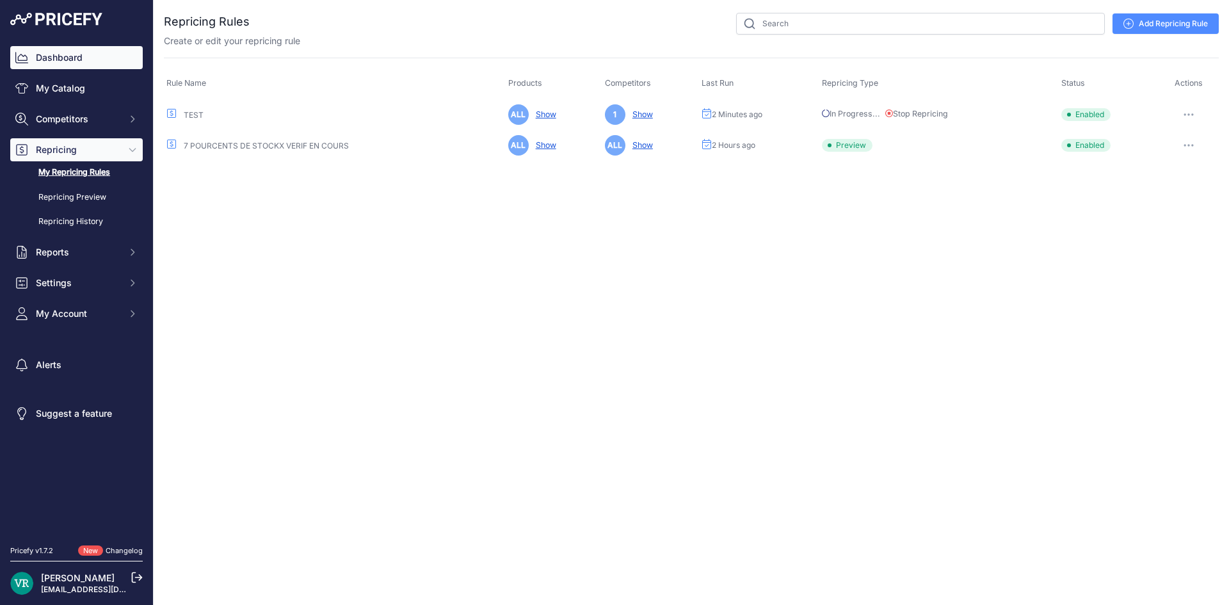
click at [125, 49] on link "Dashboard" at bounding box center [76, 57] width 133 height 23
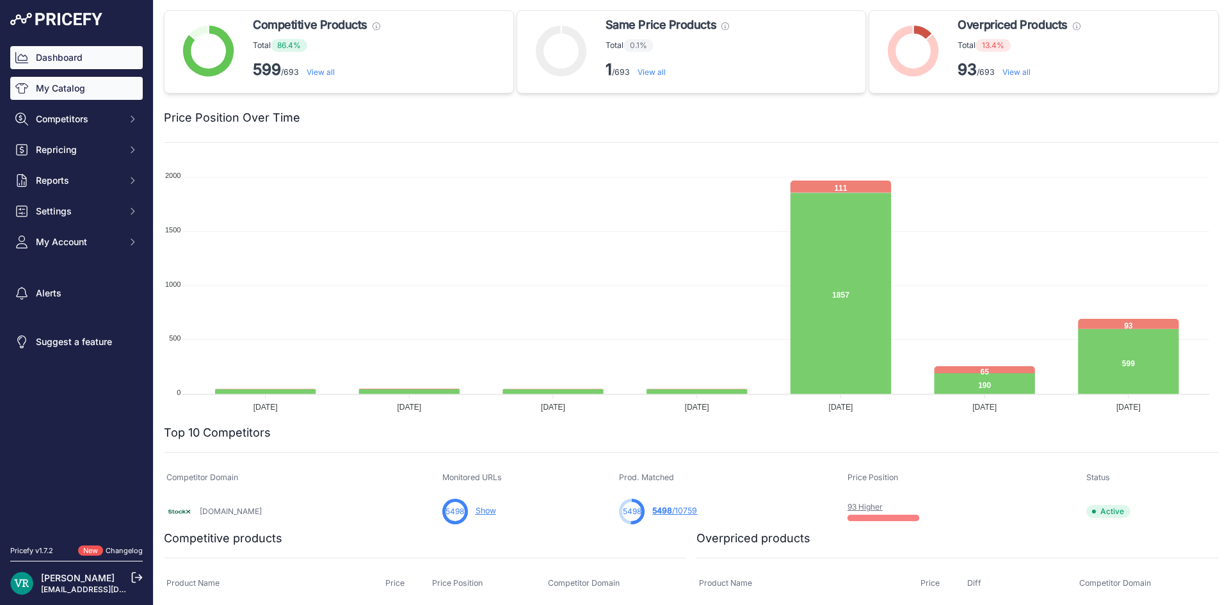
click at [49, 94] on link "My Catalog" at bounding box center [76, 88] width 133 height 23
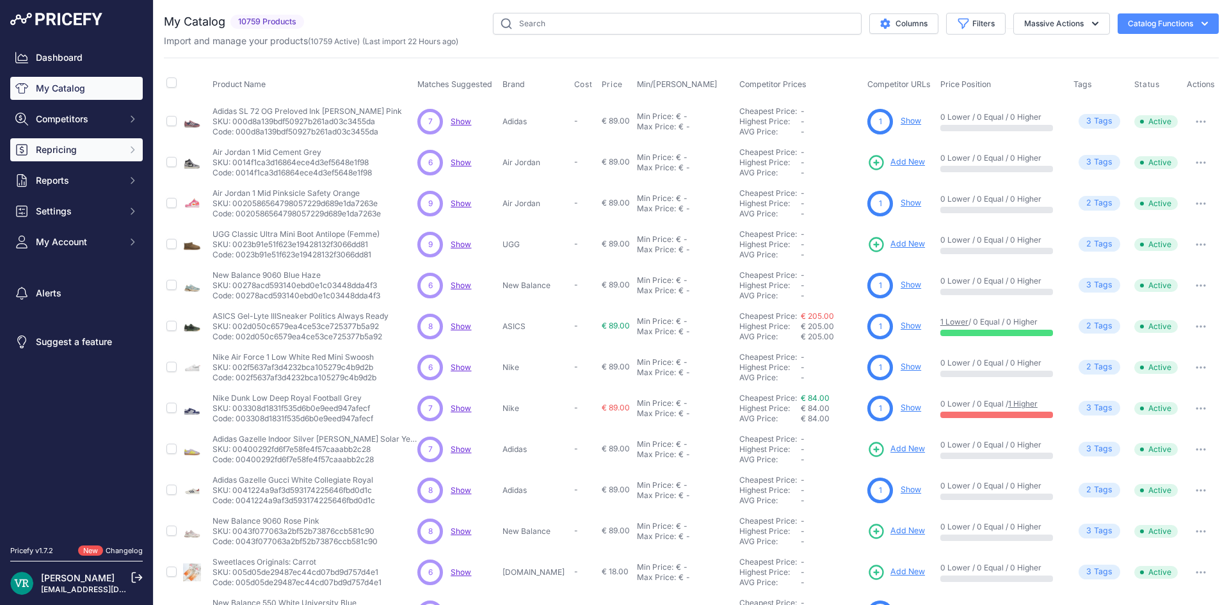
click at [51, 147] on span "Repricing" at bounding box center [78, 149] width 84 height 13
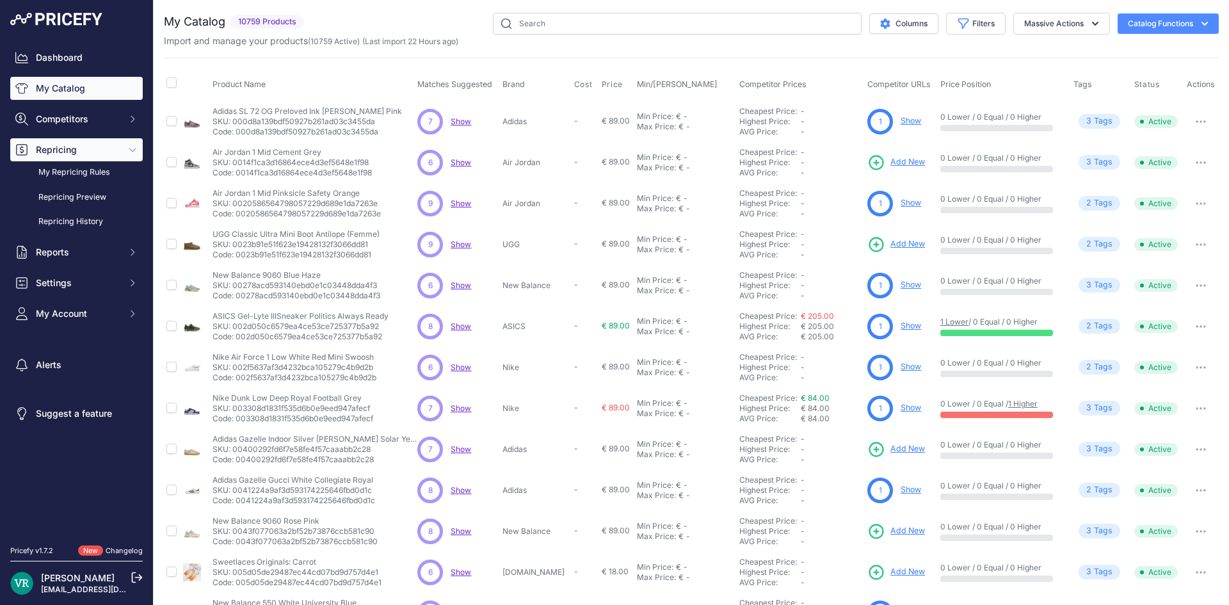
click at [48, 154] on span "Repricing" at bounding box center [78, 149] width 84 height 13
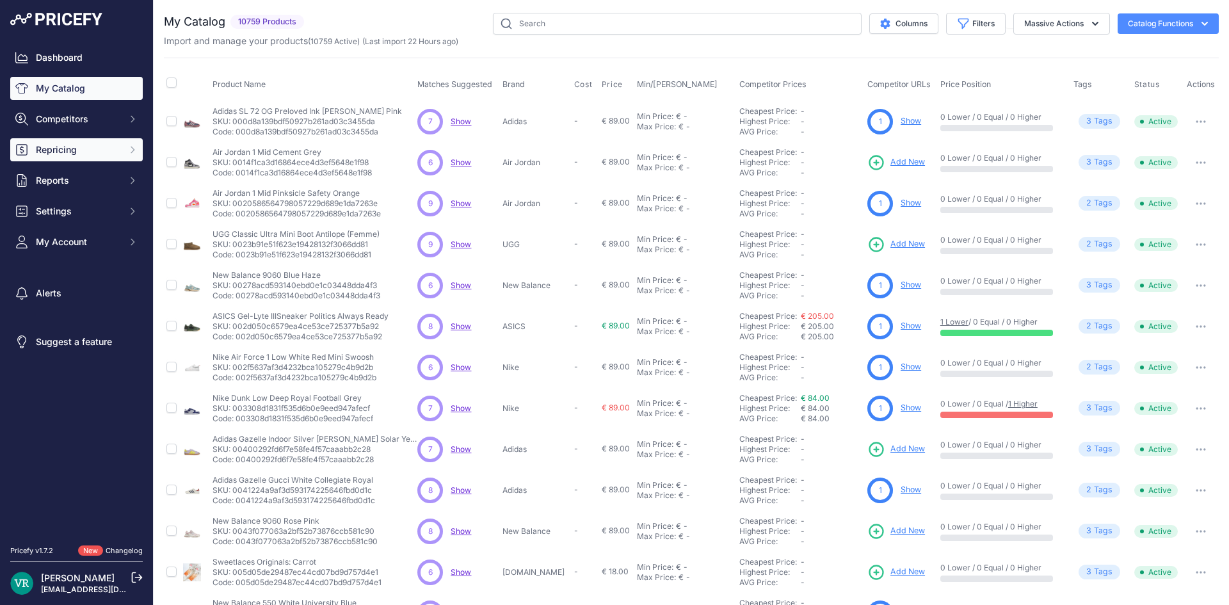
click at [44, 158] on button "Repricing" at bounding box center [76, 149] width 133 height 23
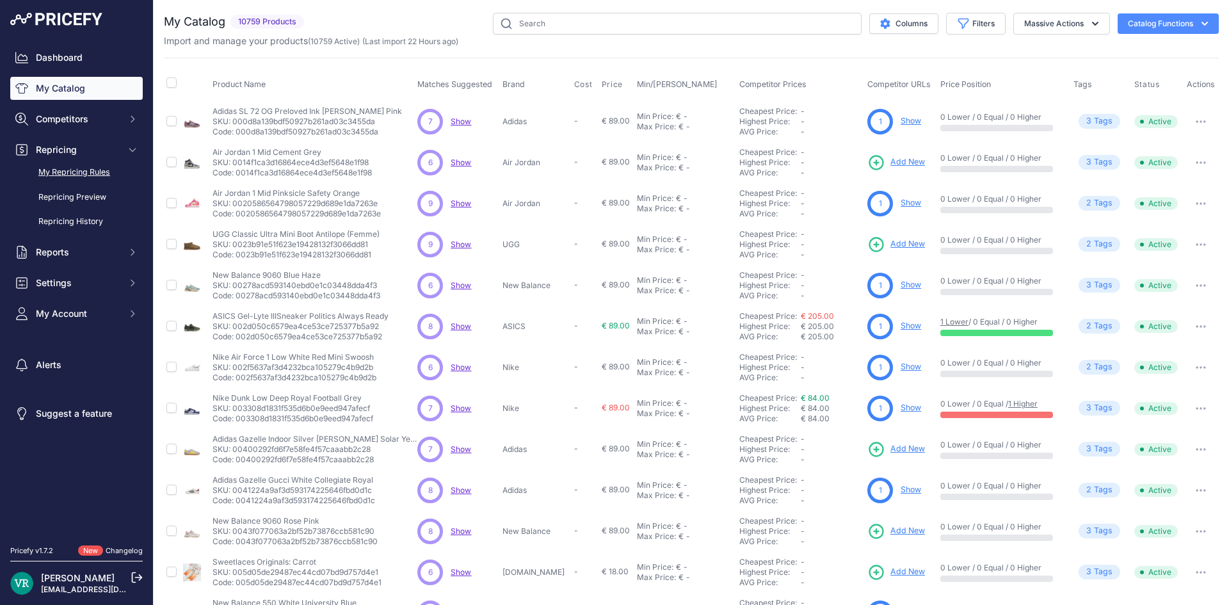
click at [50, 175] on link "My Repricing Rules" at bounding box center [76, 172] width 133 height 22
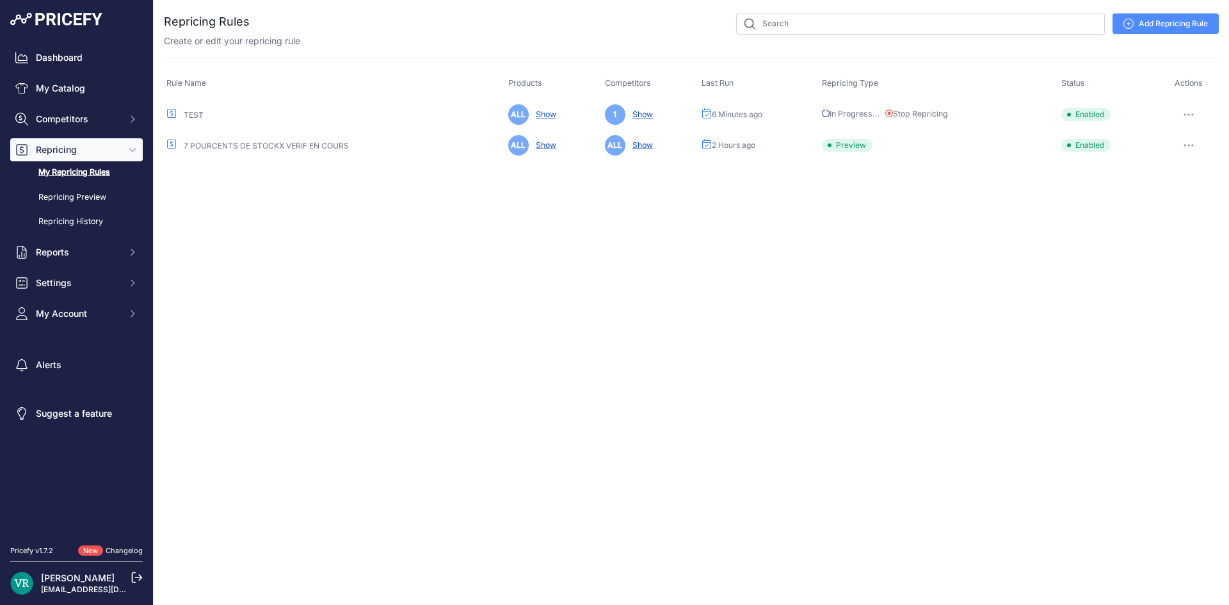
click at [1184, 146] on icon "button" at bounding box center [1189, 145] width 10 height 3
click at [1169, 256] on button "Delete" at bounding box center [1176, 254] width 82 height 20
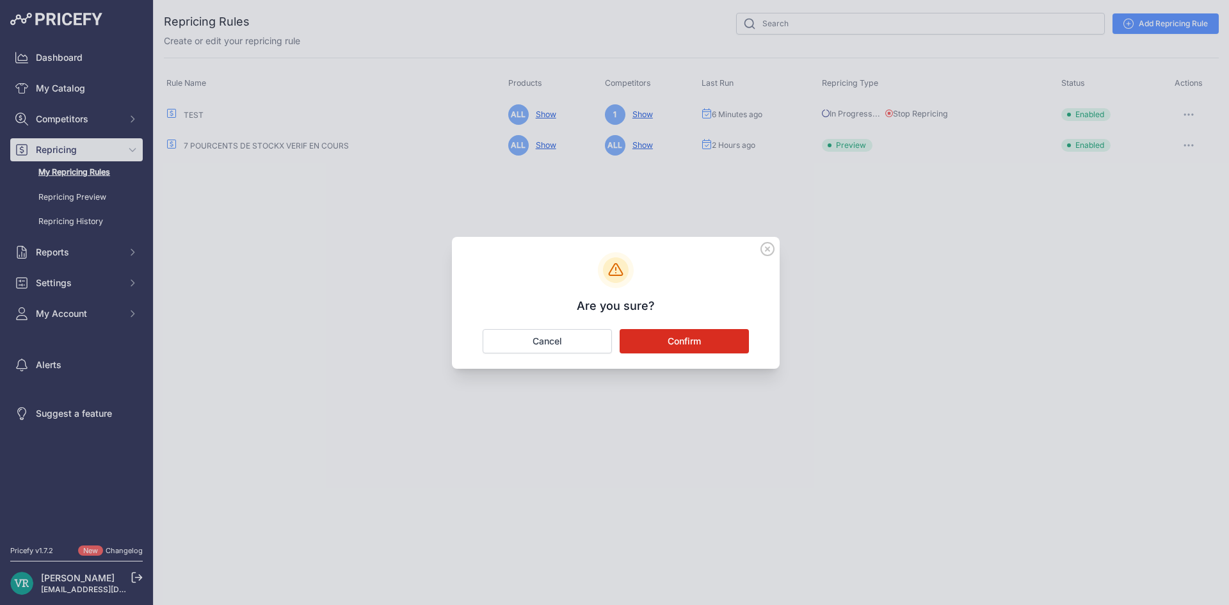
click at [671, 341] on button "Confirm" at bounding box center [684, 341] width 129 height 24
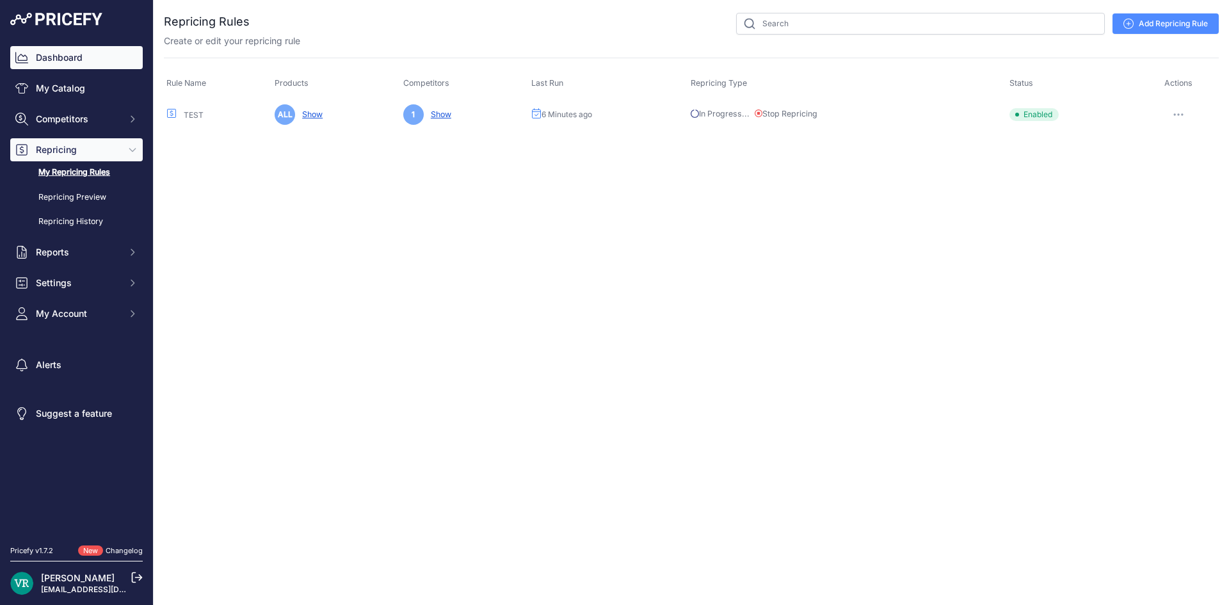
click at [38, 60] on link "Dashboard" at bounding box center [76, 57] width 133 height 23
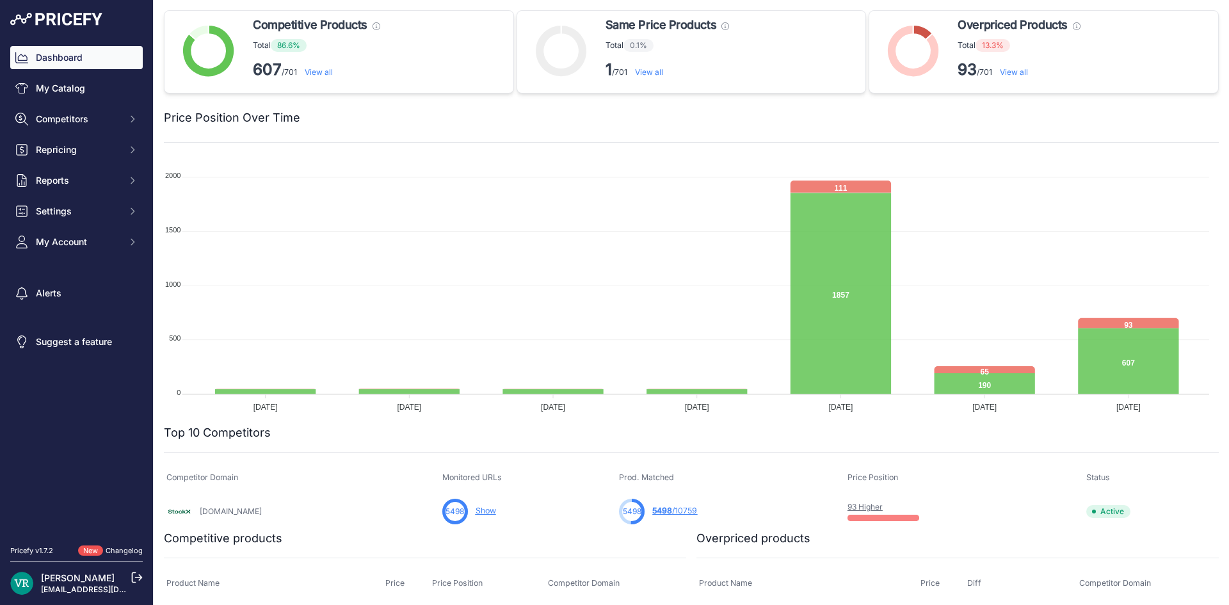
click at [323, 67] on p "607 /701 View all" at bounding box center [316, 70] width 127 height 20
click at [324, 69] on link "View all" at bounding box center [319, 72] width 28 height 10
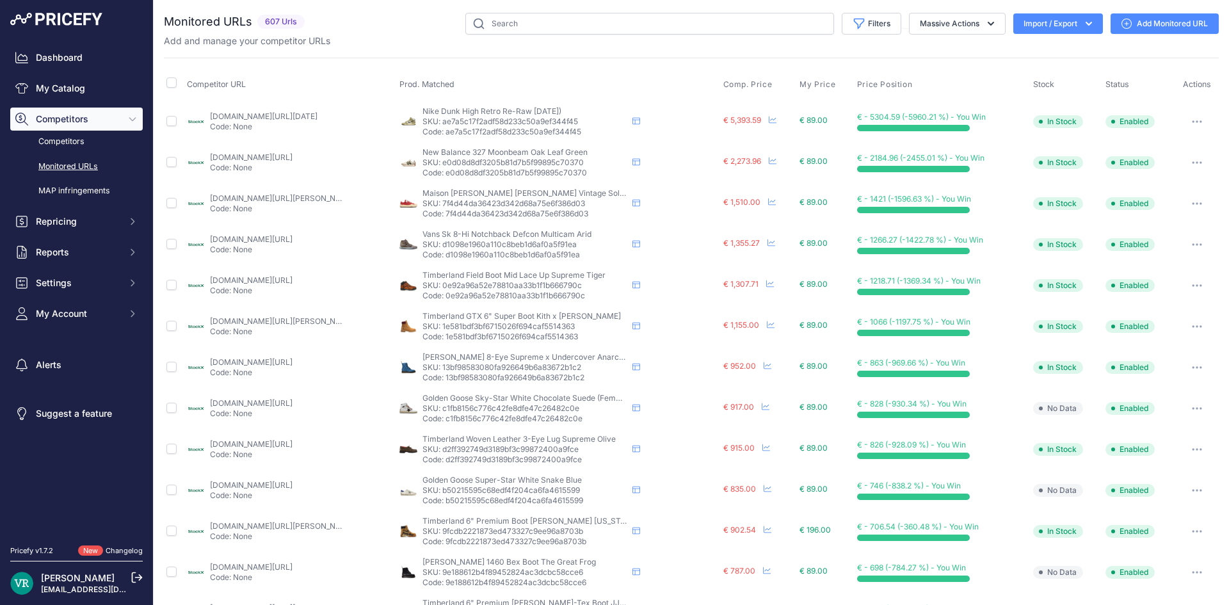
click at [1050, 17] on button "Import / Export" at bounding box center [1059, 23] width 90 height 20
click at [478, 130] on p "Code: ae7a5c17f2adf58d233c50a9ef344f45" at bounding box center [525, 132] width 205 height 10
drag, startPoint x: 593, startPoint y: 110, endPoint x: 419, endPoint y: 109, distance: 174.2
click at [423, 109] on p "Nike Dunk High Retro Re-Raw Halloween (2021)" at bounding box center [525, 111] width 205 height 10
copy span "Nike Dunk High Retro Re-Raw Halloween (2021)"
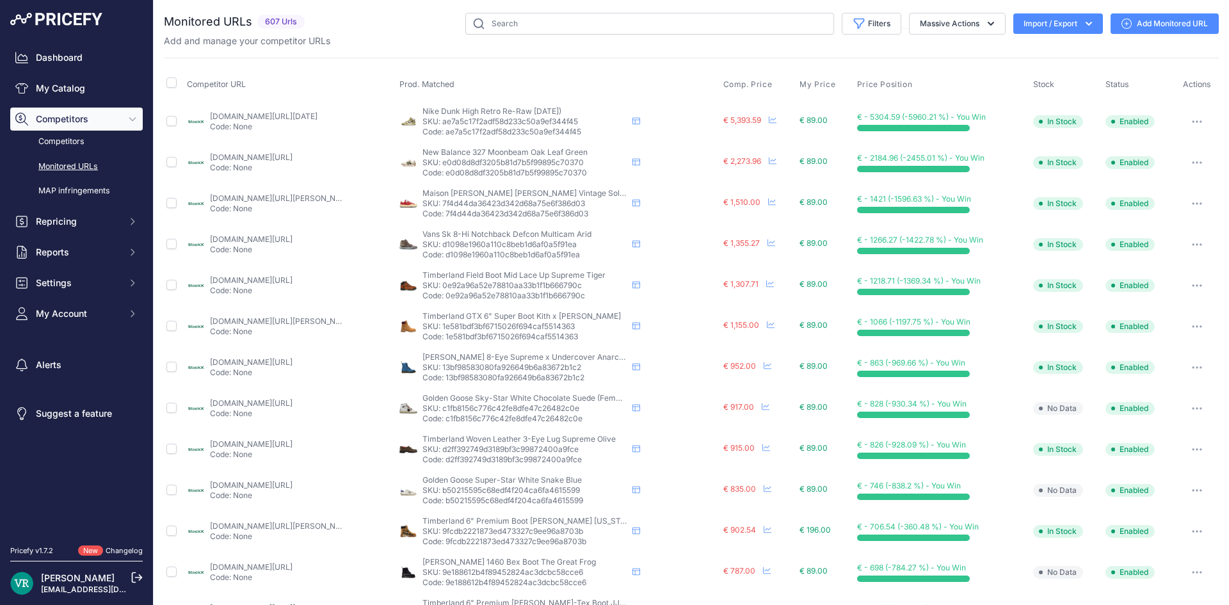
click at [640, 76] on th "Prod. Matched" at bounding box center [559, 85] width 324 height 32
click at [1202, 118] on div at bounding box center [1196, 122] width 39 height 18
click at [1192, 120] on icon "button" at bounding box center [1197, 121] width 10 height 3
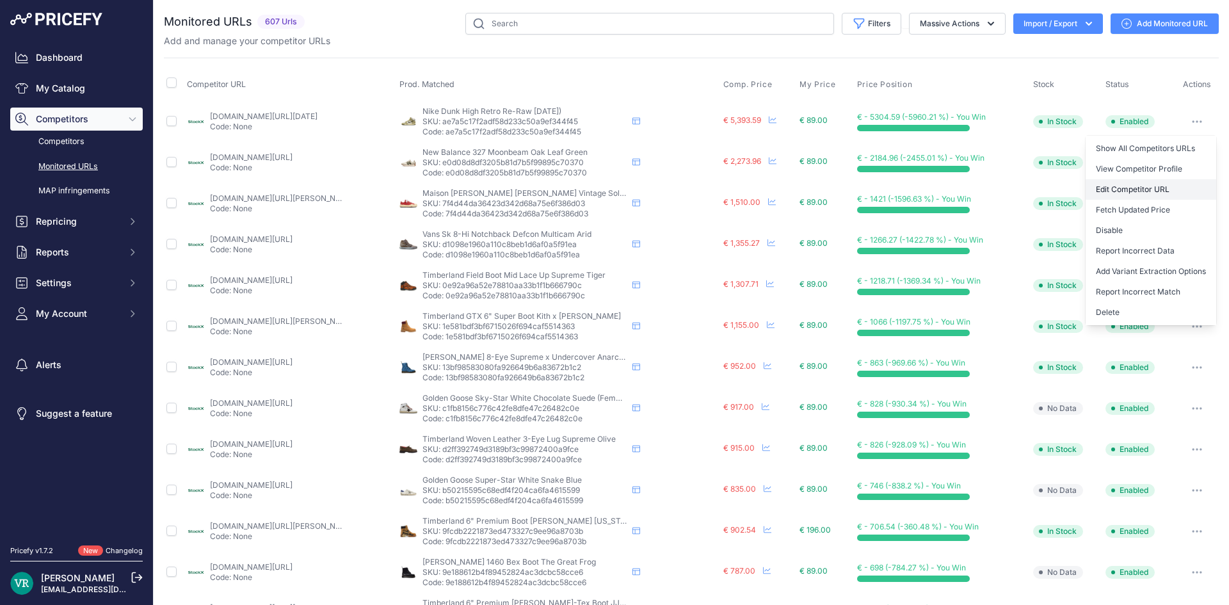
click at [1124, 188] on link "Edit Competitor URL" at bounding box center [1151, 189] width 131 height 20
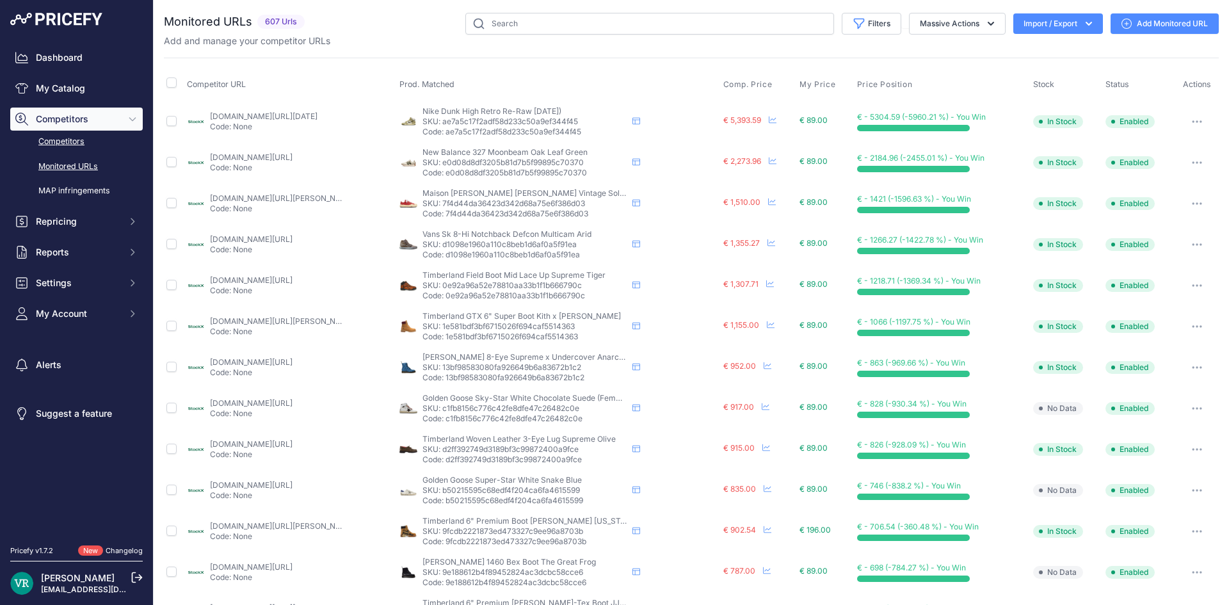
click at [58, 145] on link "Competitors" at bounding box center [76, 142] width 133 height 22
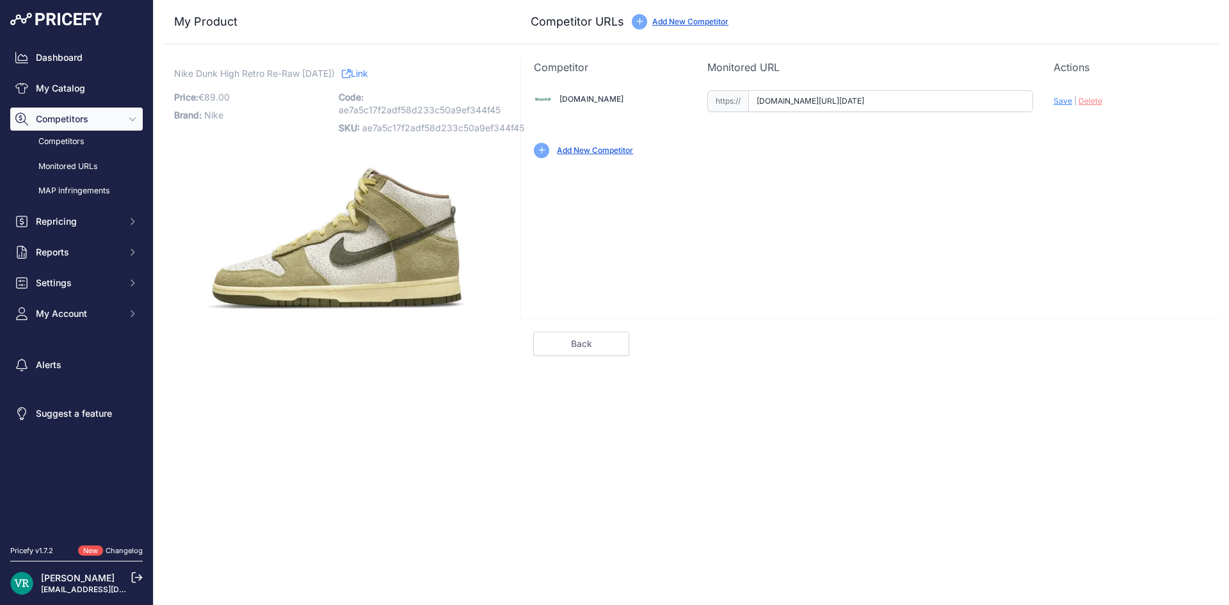
click at [850, 102] on input "[DOMAIN_NAME][URL][DATE]" at bounding box center [890, 101] width 285 height 22
paste input "[URL][DOMAIN_NAME][DATE]"
click at [1059, 103] on span "Save" at bounding box center [1063, 101] width 19 height 10
type input "[URL][DOMAIN_NAME][DATE]"
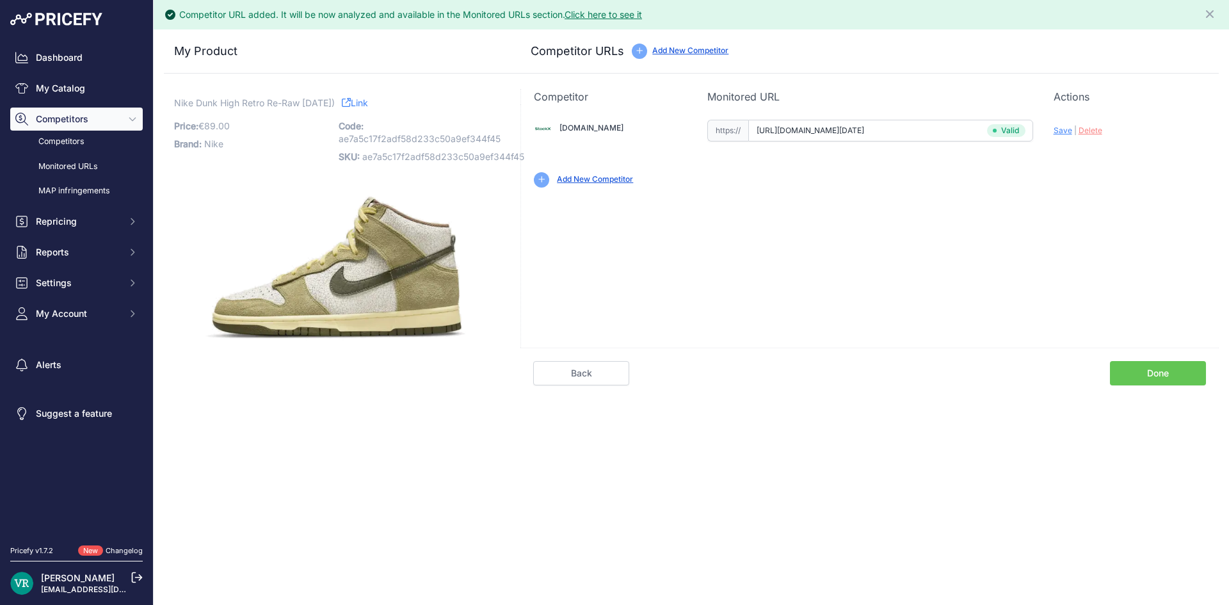
click at [1130, 363] on link "Done" at bounding box center [1158, 373] width 96 height 24
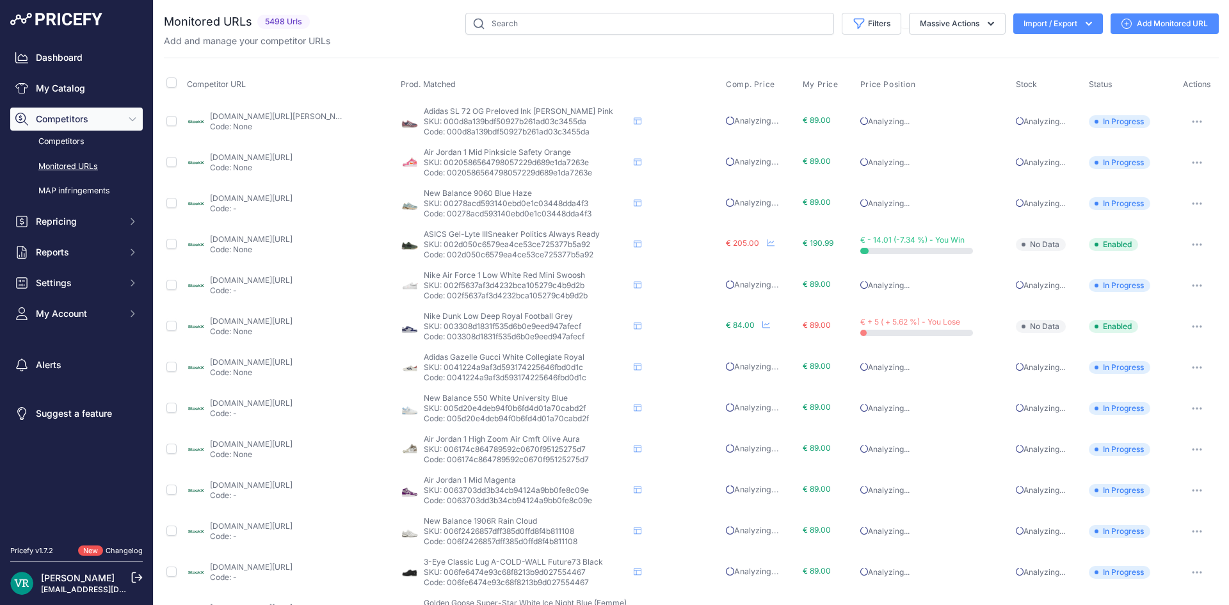
click at [272, 239] on link "[DOMAIN_NAME][URL]" at bounding box center [251, 239] width 83 height 10
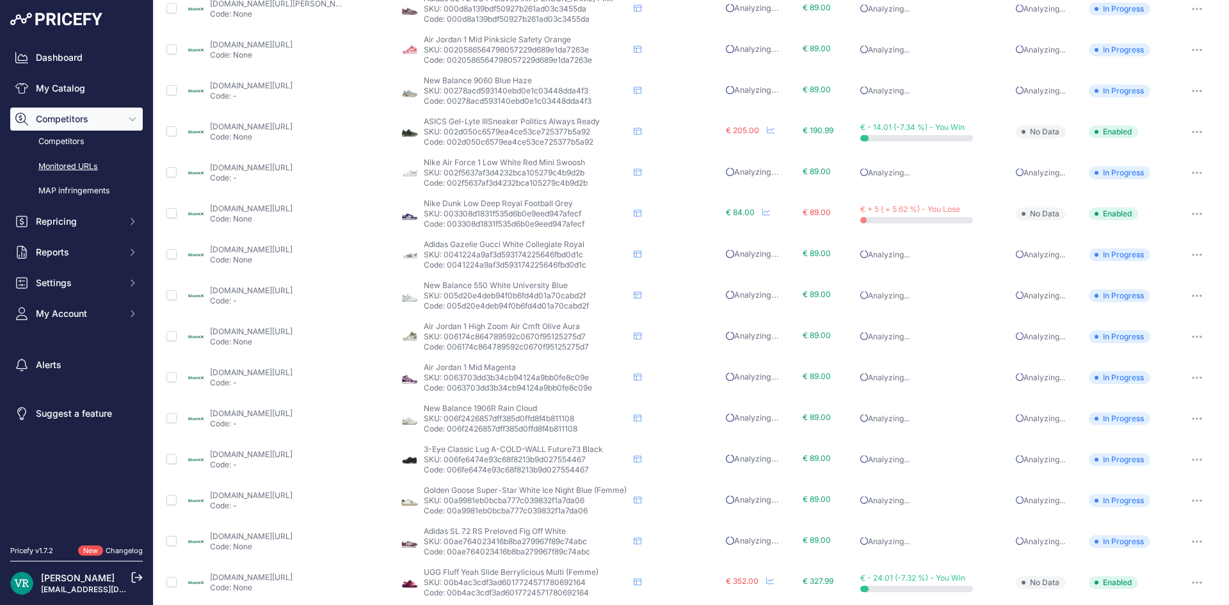
scroll to position [49, 0]
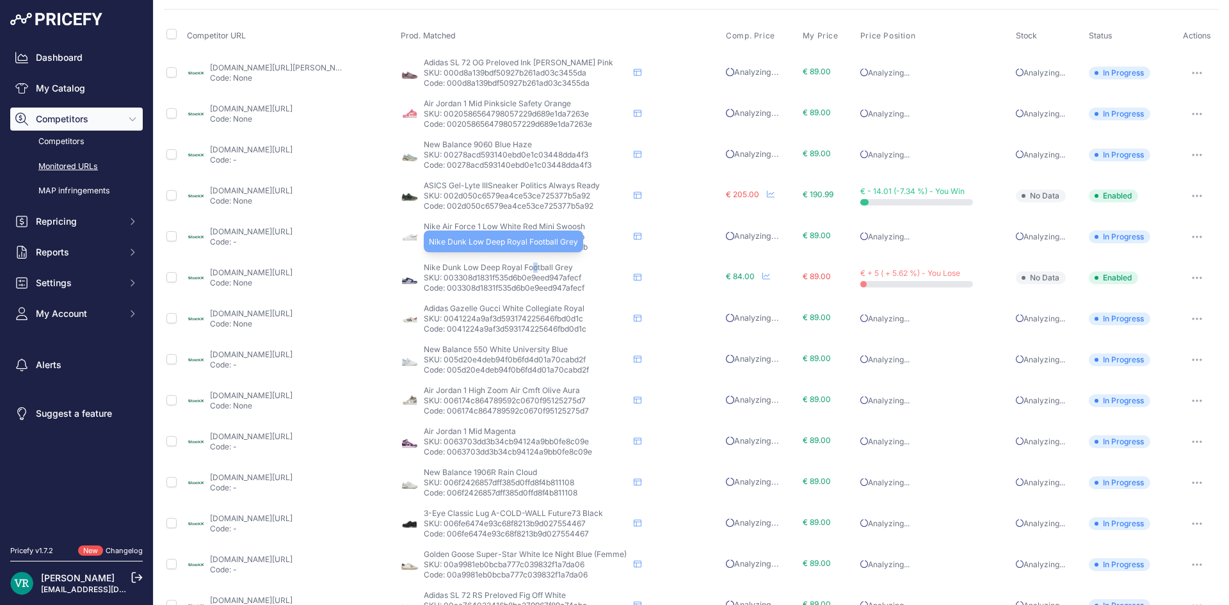
click at [531, 265] on span "Nike Dunk Low Deep Royal Football Grey" at bounding box center [498, 268] width 149 height 10
click at [278, 269] on link "stockx.com/fr-fr/nike-dunk-low-deep-royal-football-grey?prirule_jdsnikfkfjsd=96…" at bounding box center [251, 273] width 83 height 10
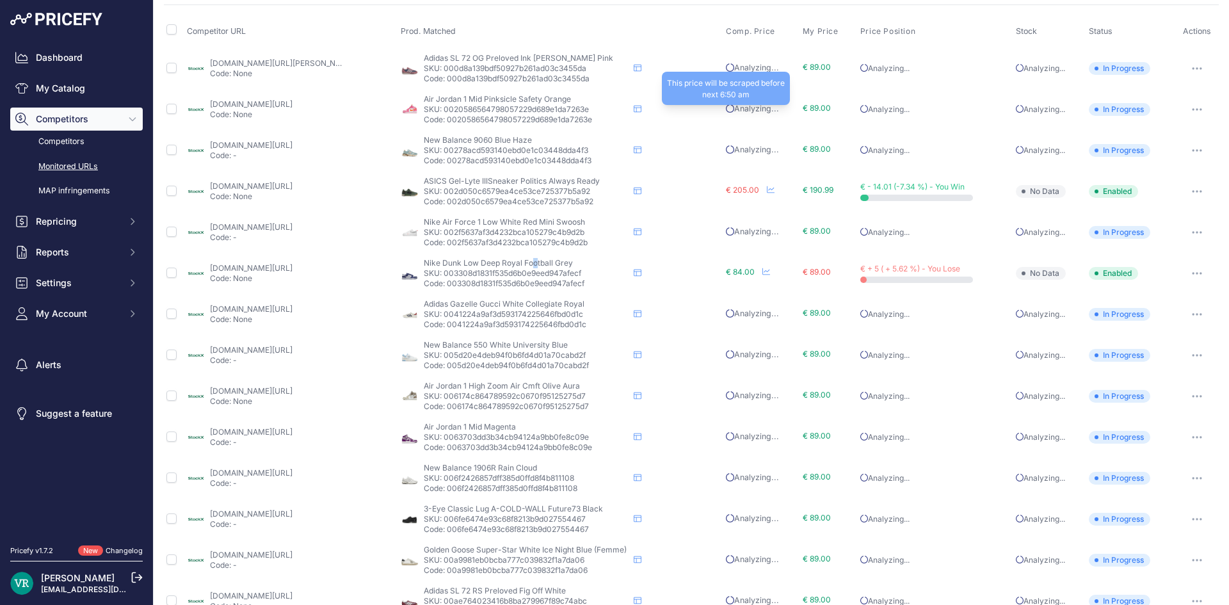
scroll to position [0, 0]
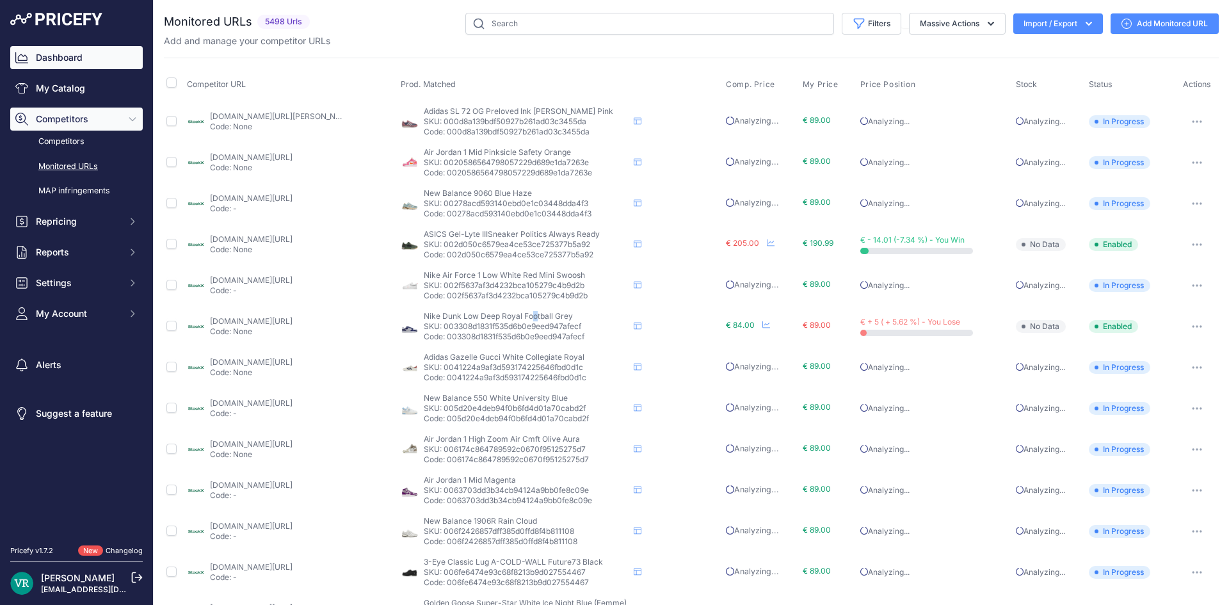
click at [87, 63] on link "Dashboard" at bounding box center [76, 57] width 133 height 23
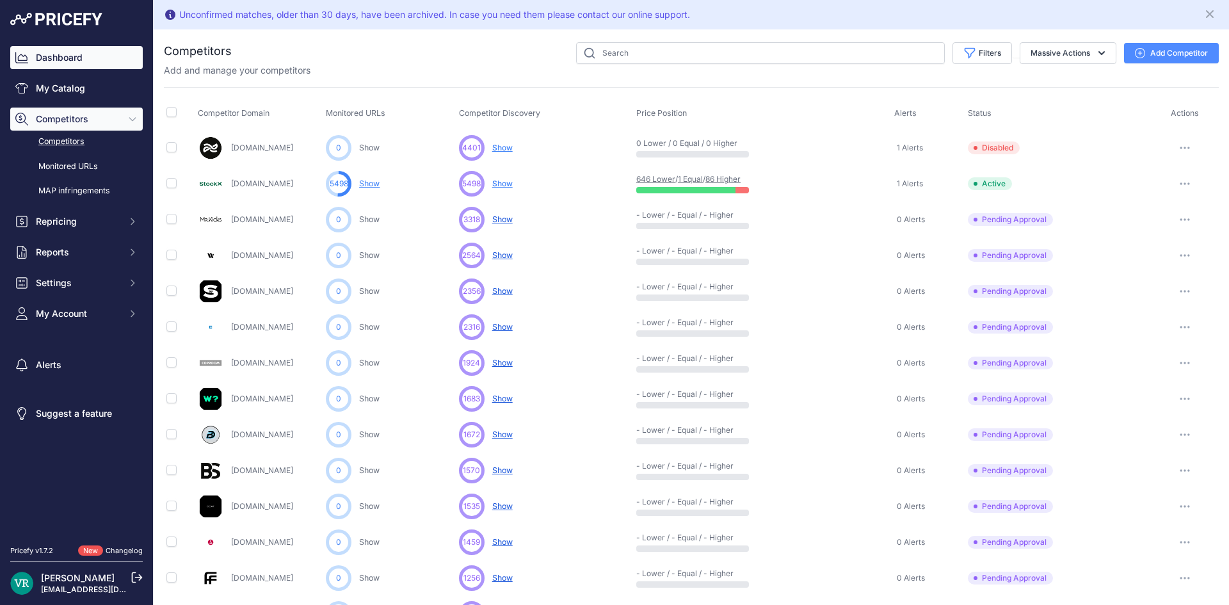
click at [61, 51] on link "Dashboard" at bounding box center [76, 57] width 133 height 23
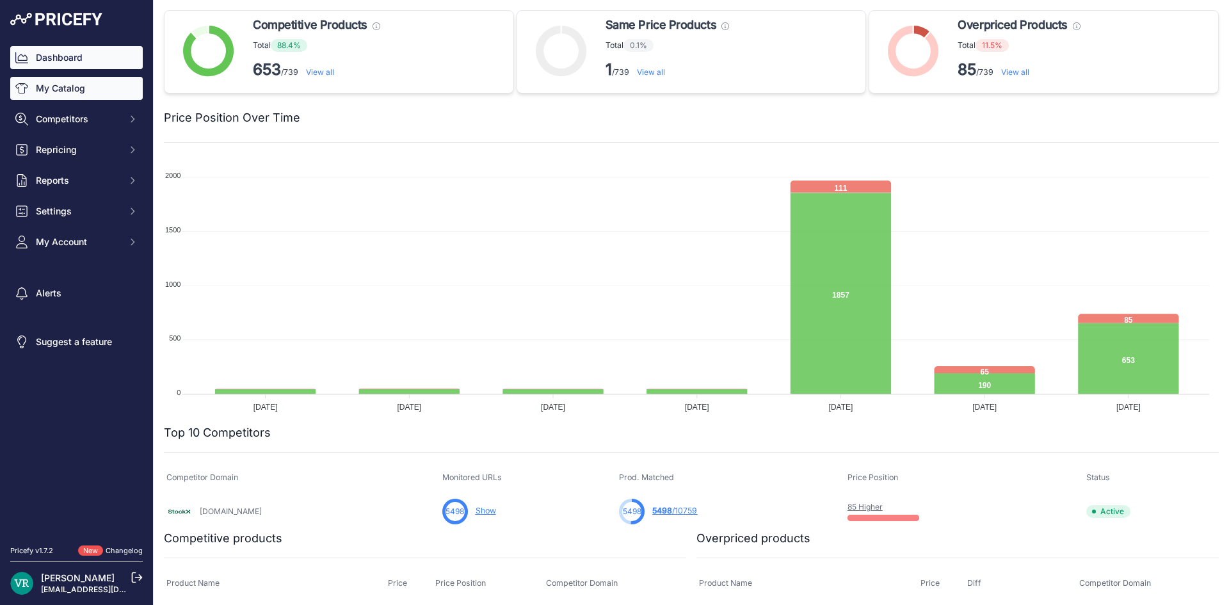
click at [63, 88] on link "My Catalog" at bounding box center [76, 88] width 133 height 23
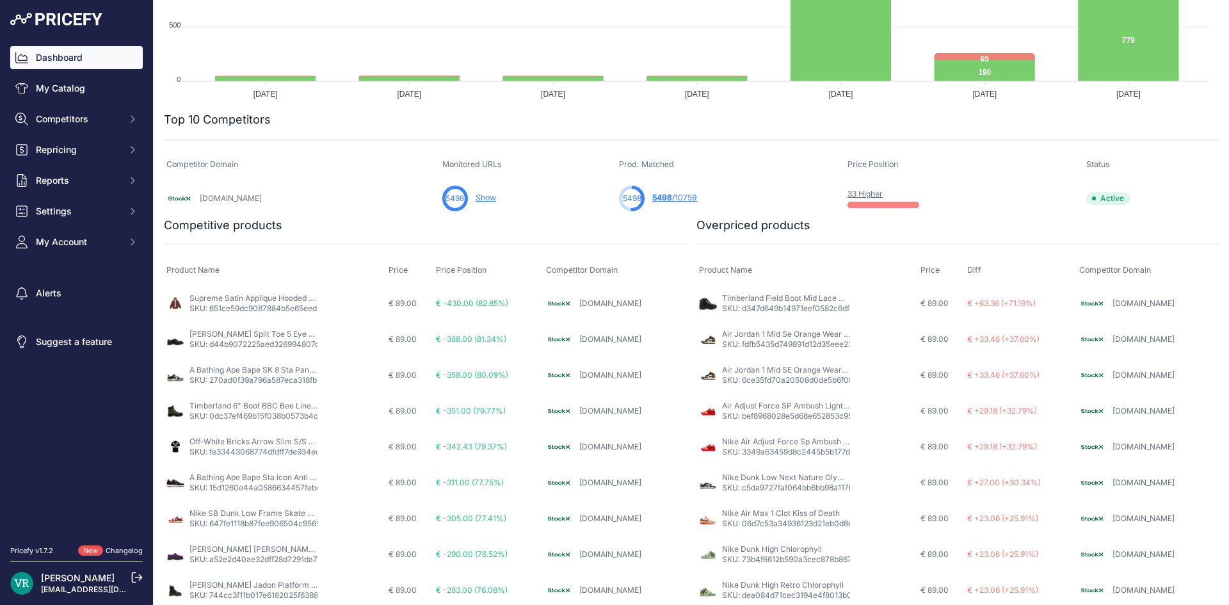
scroll to position [352, 0]
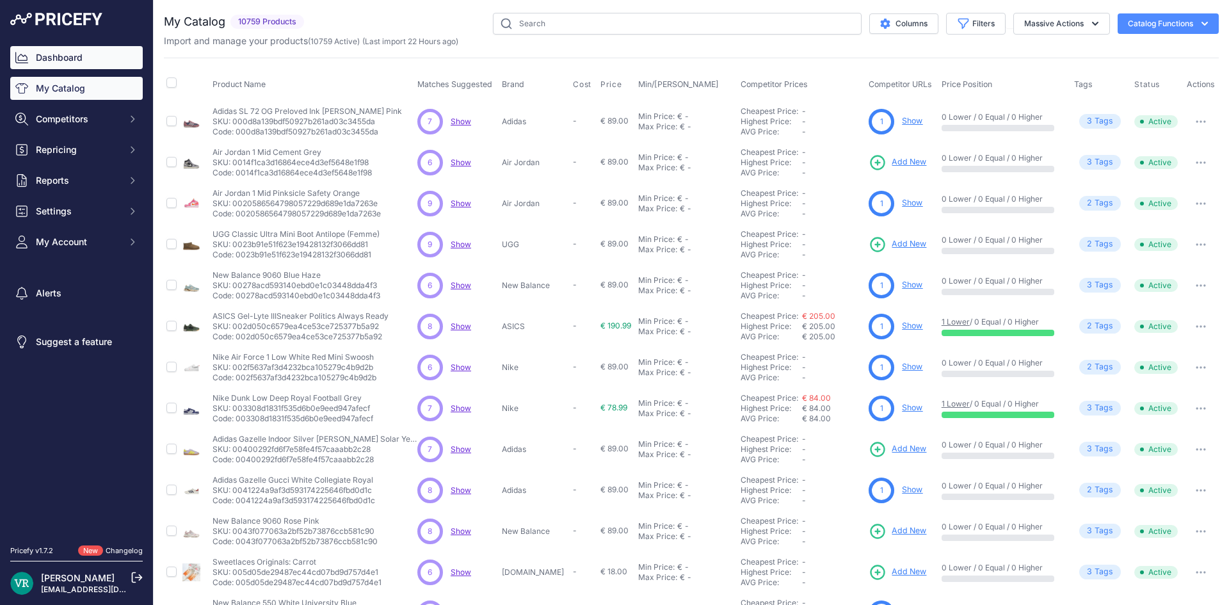
click at [65, 67] on link "Dashboard" at bounding box center [76, 57] width 133 height 23
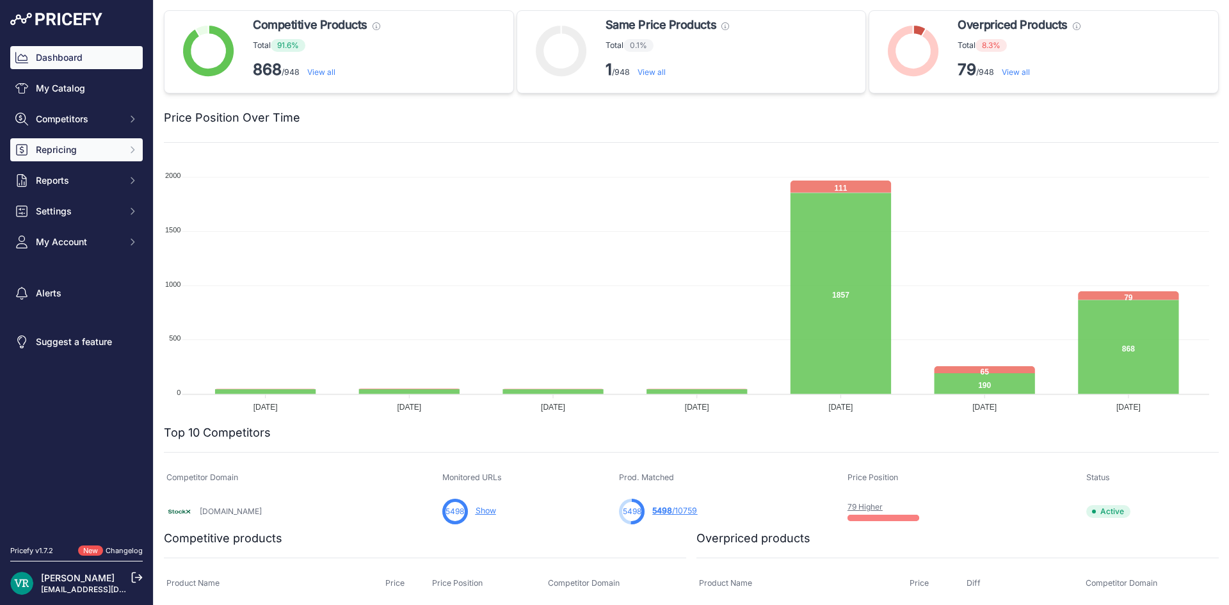
click at [58, 153] on span "Repricing" at bounding box center [78, 149] width 84 height 13
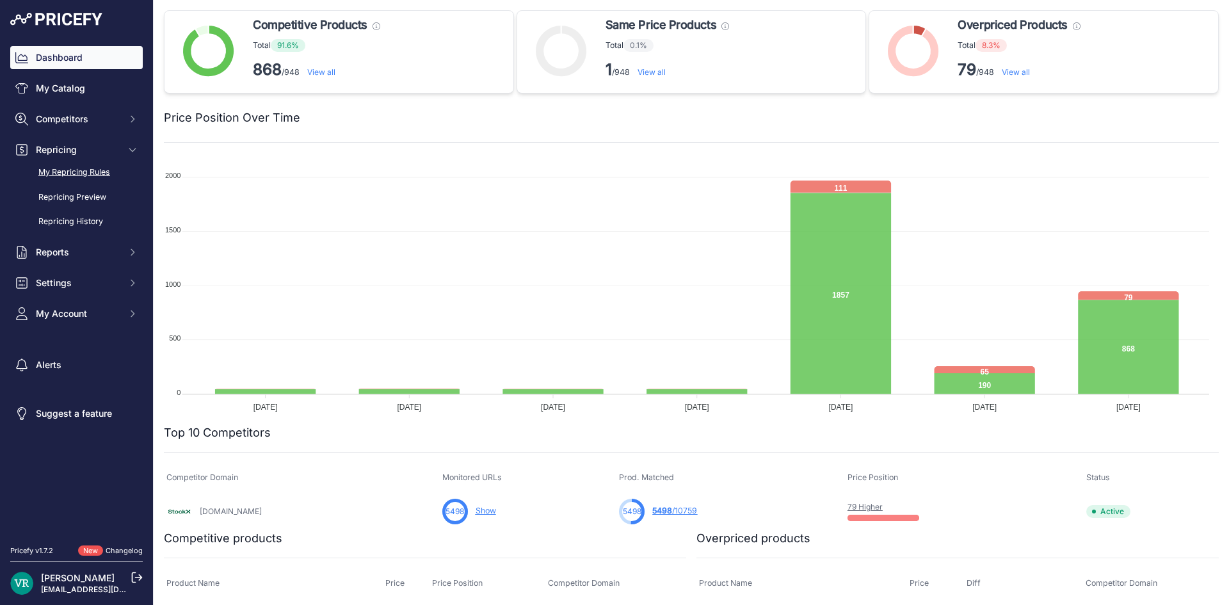
click at [73, 177] on link "My Repricing Rules" at bounding box center [76, 172] width 133 height 22
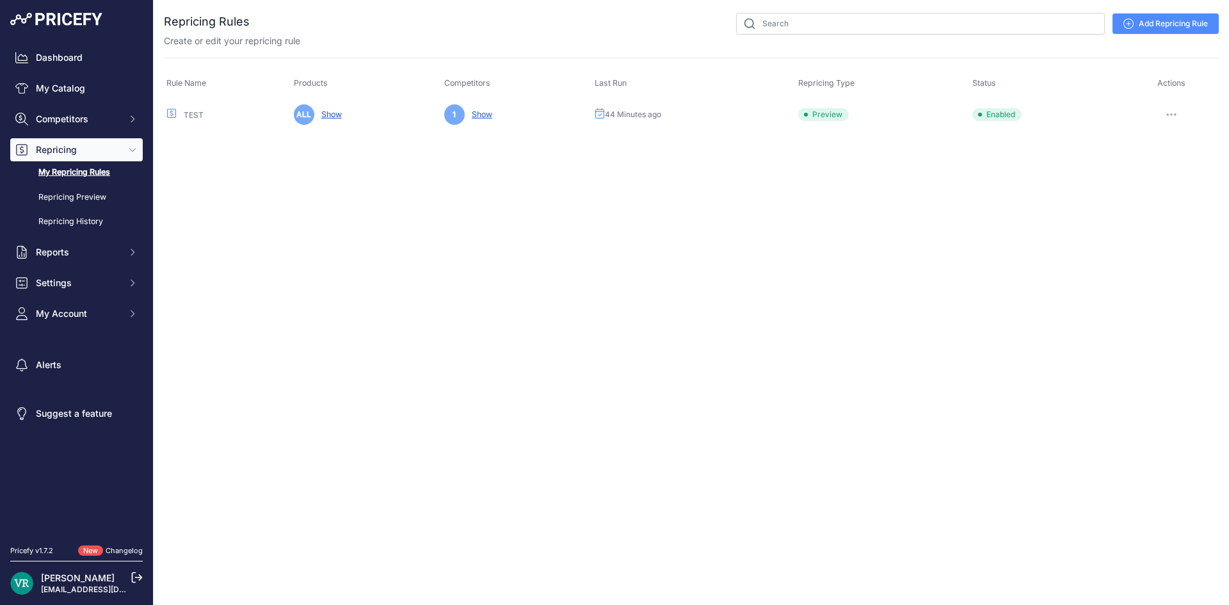
click at [1165, 109] on button "button" at bounding box center [1172, 115] width 26 height 18
click at [77, 61] on link "Dashboard" at bounding box center [76, 57] width 133 height 23
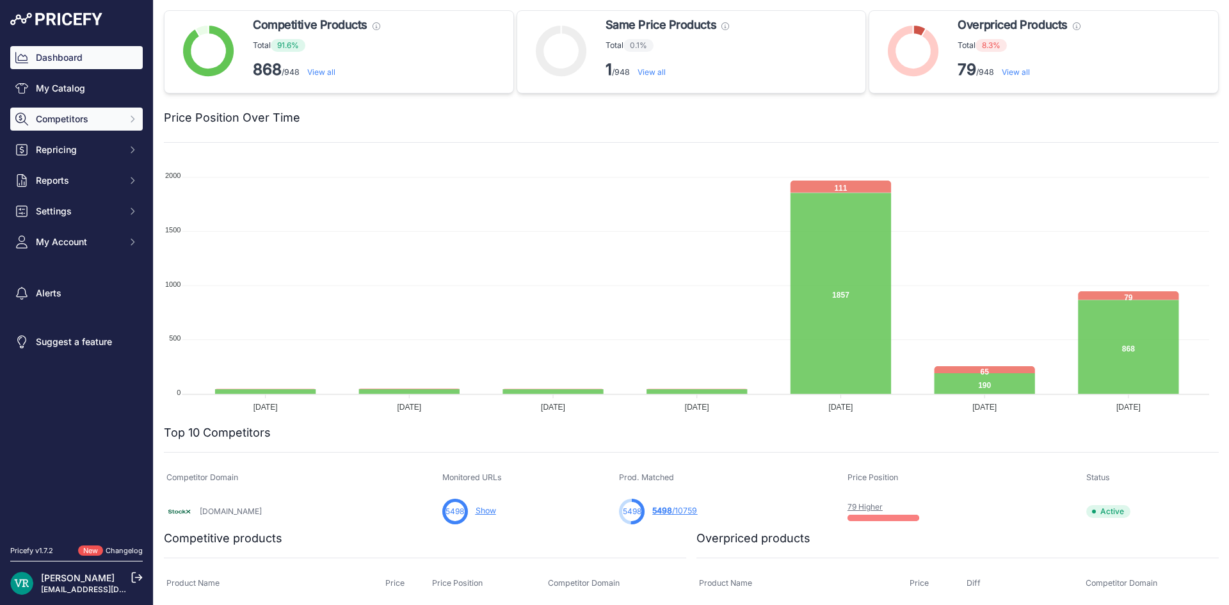
click at [79, 113] on span "Competitors" at bounding box center [78, 119] width 84 height 13
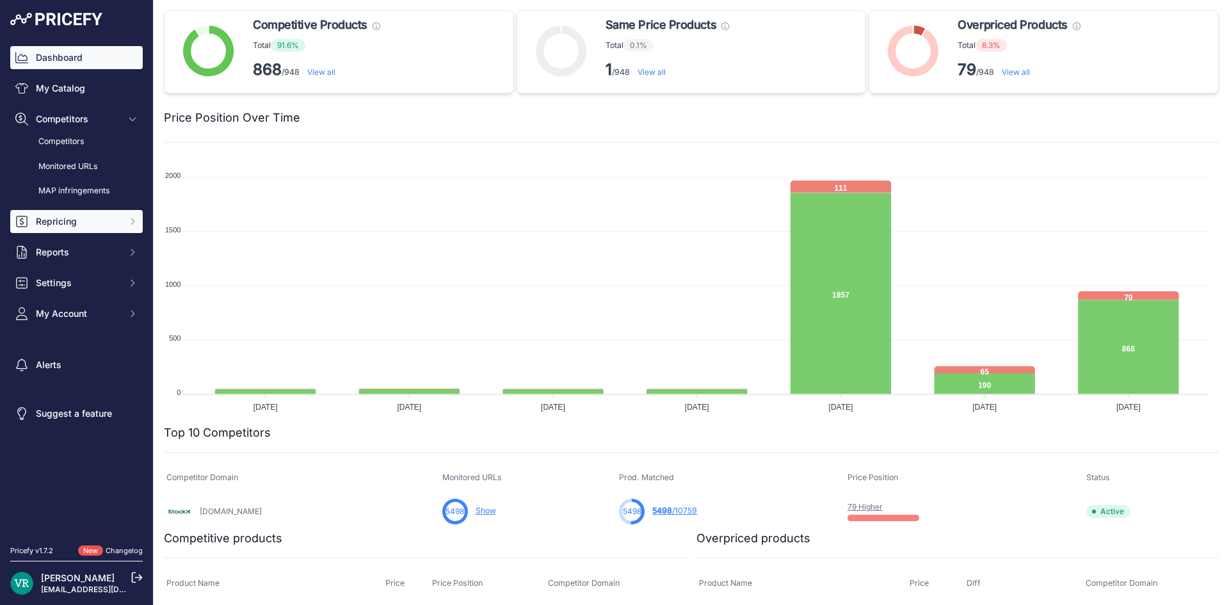
click at [76, 218] on span "Repricing" at bounding box center [78, 221] width 84 height 13
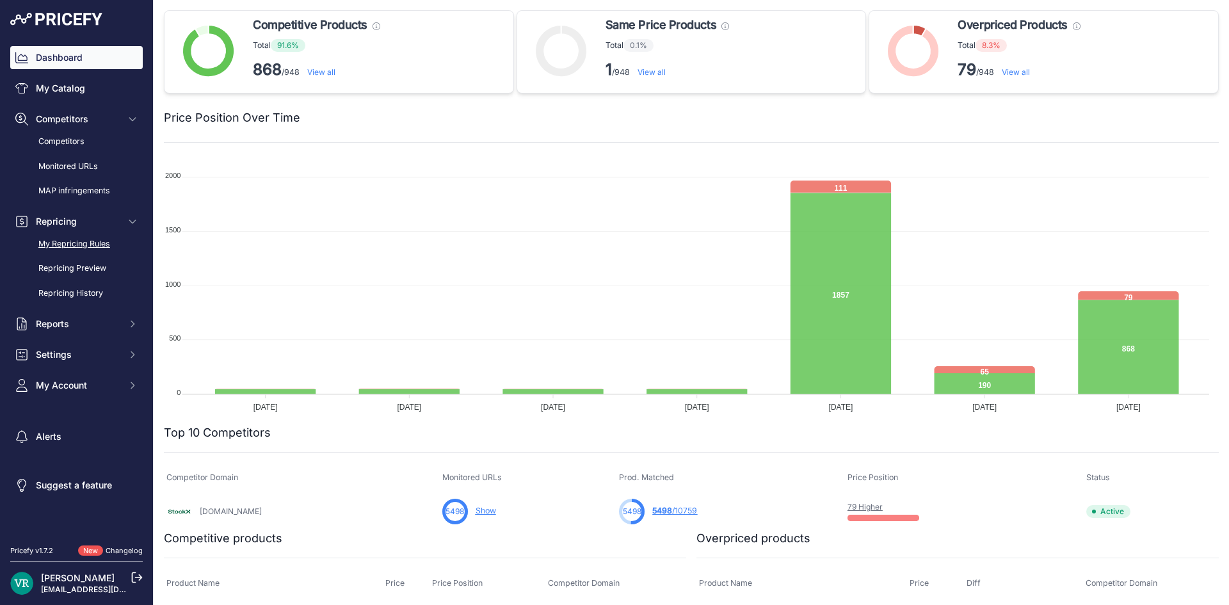
click at [79, 240] on link "My Repricing Rules" at bounding box center [76, 244] width 133 height 22
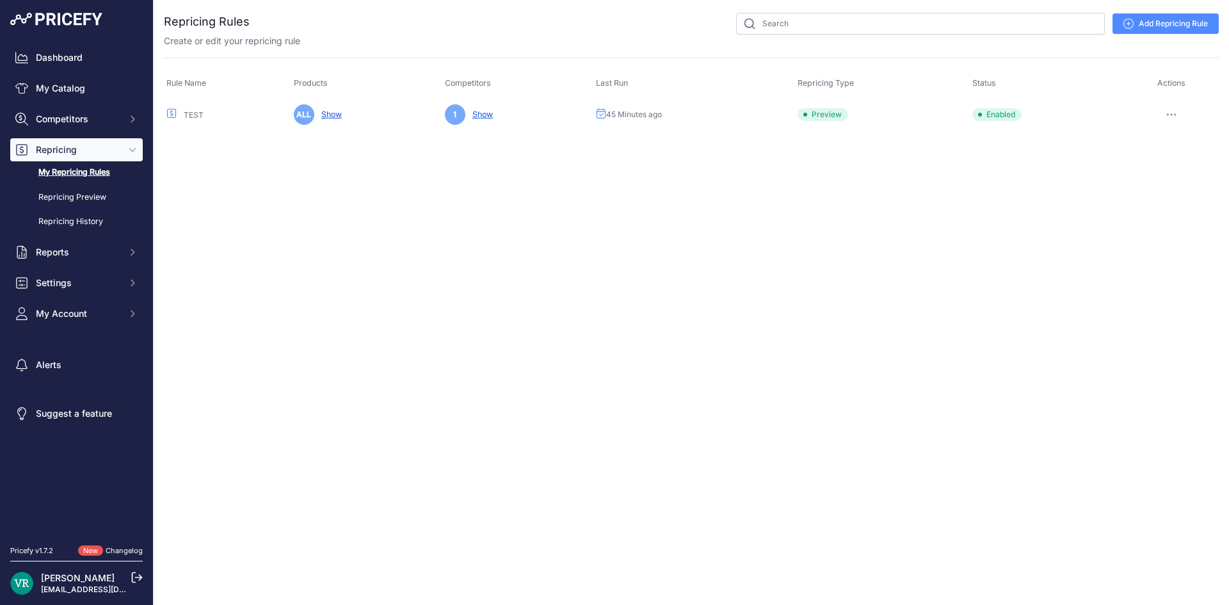
click at [1172, 114] on icon "button" at bounding box center [1171, 114] width 1 height 1
click at [1148, 143] on link "Edit" at bounding box center [1176, 141] width 82 height 20
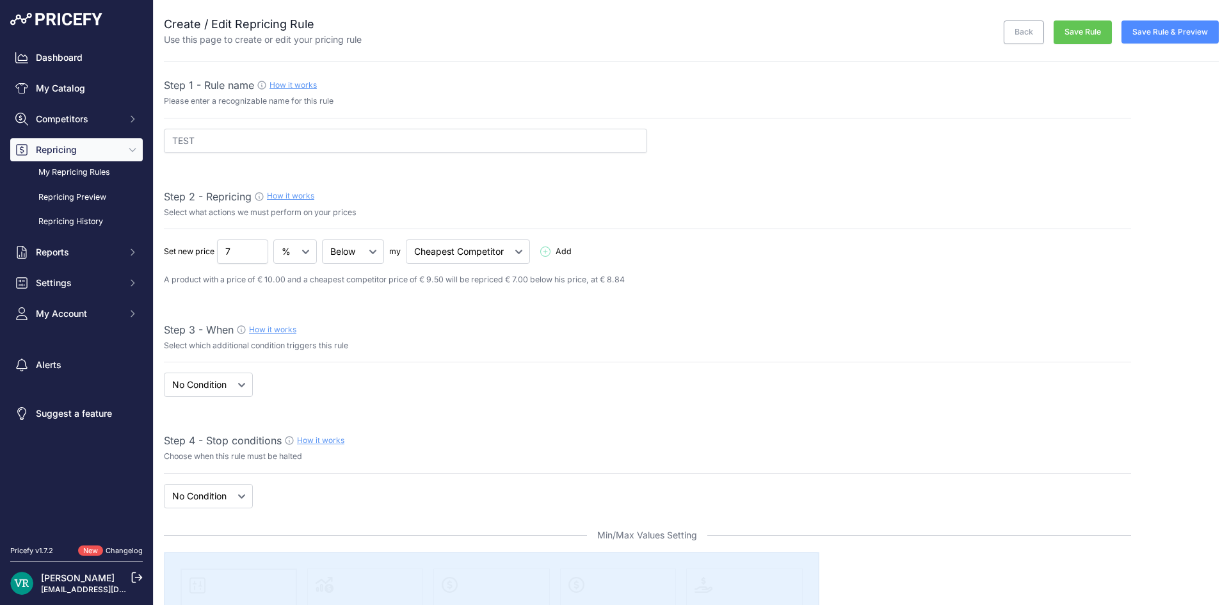
select select "7"
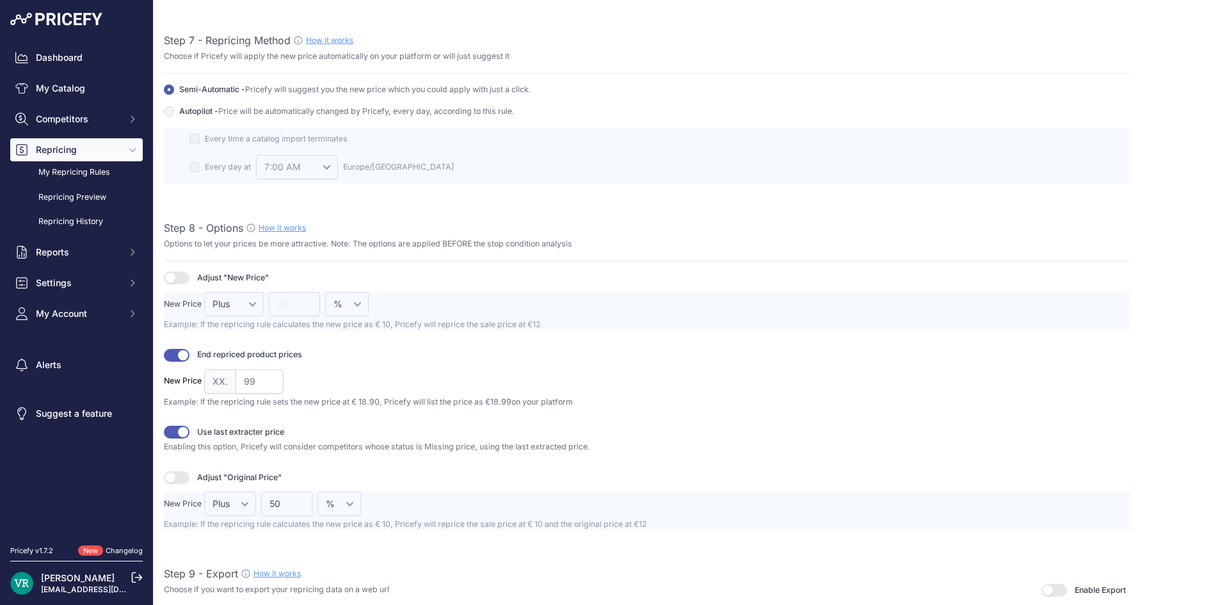
scroll to position [1330, 0]
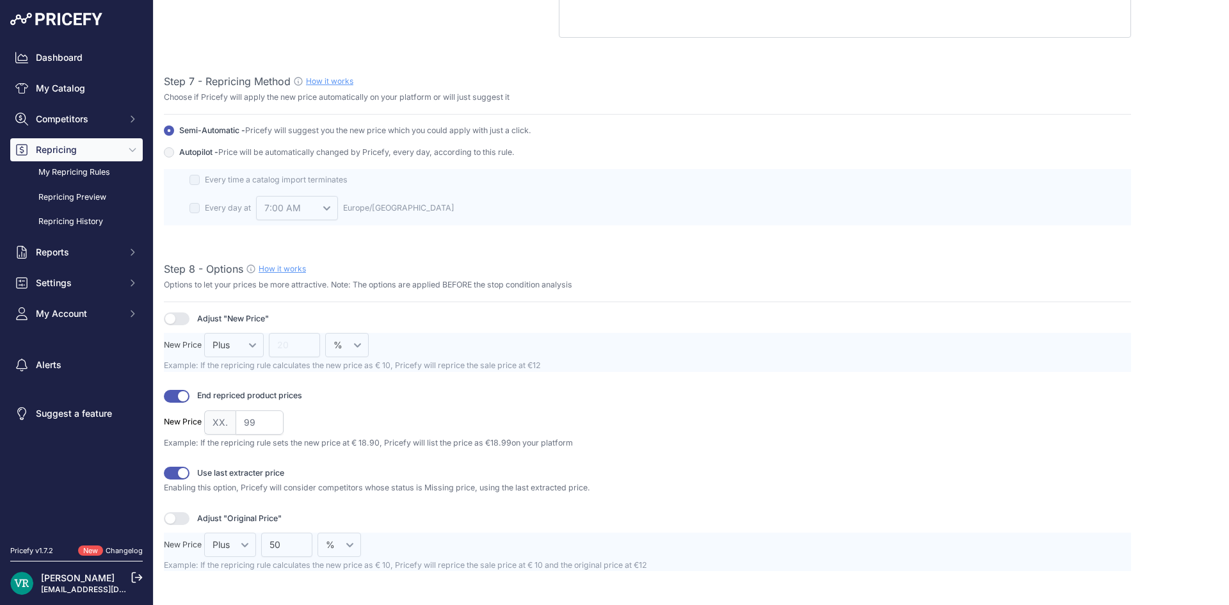
click at [175, 150] on div "Autopilot - Price will be automatically changed by Pricefy, every day, accordin…" at bounding box center [647, 153] width 967 height 12
click at [167, 150] on input "Autopilot - Price will be automatically changed by Pricefy, every day, accordin…" at bounding box center [169, 152] width 10 height 10
radio input "true"
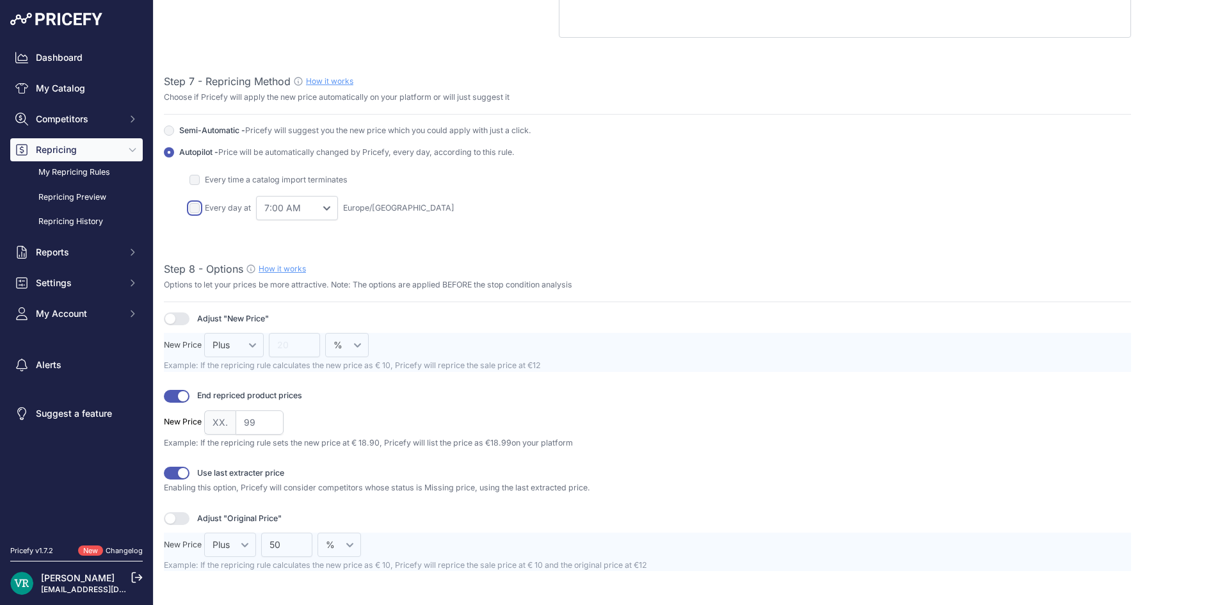
click at [196, 211] on input "checkbox" at bounding box center [195, 208] width 10 height 10
checkbox input "true"
click at [195, 178] on input "checkbox" at bounding box center [195, 180] width 10 height 10
checkbox input "true"
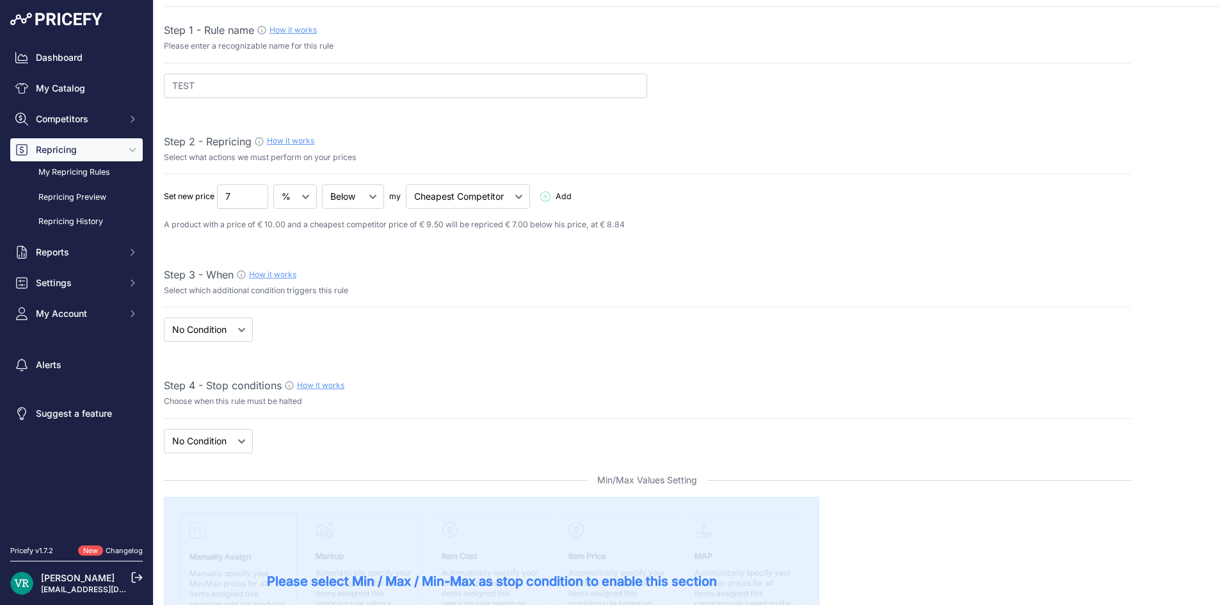
scroll to position [0, 0]
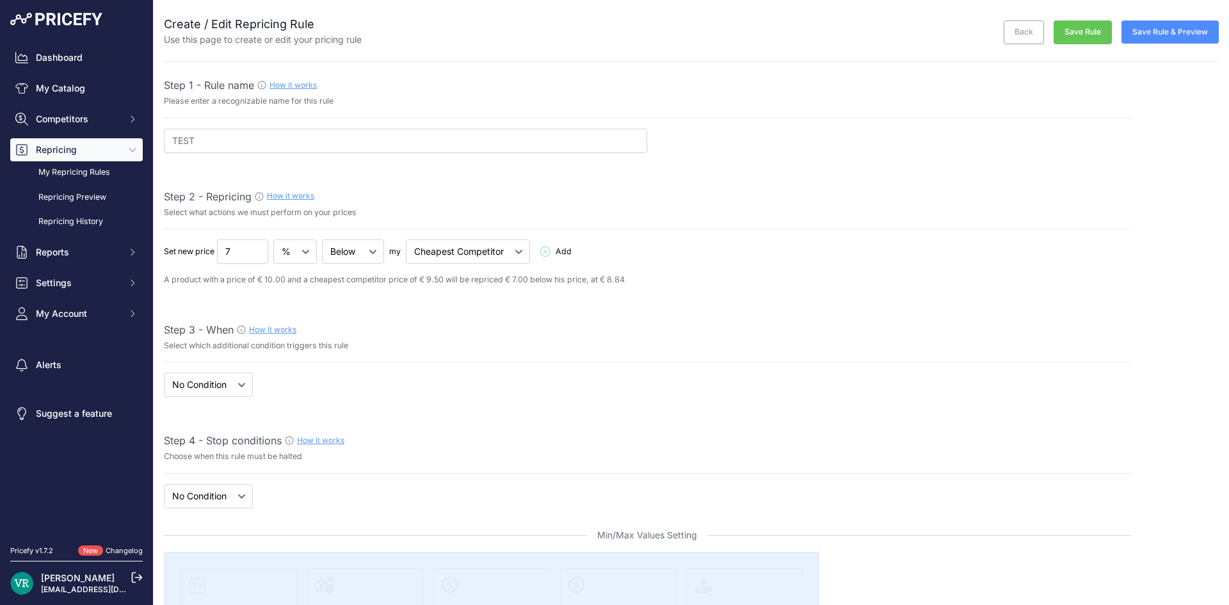
click at [1080, 26] on button "Save Rule" at bounding box center [1083, 32] width 58 height 24
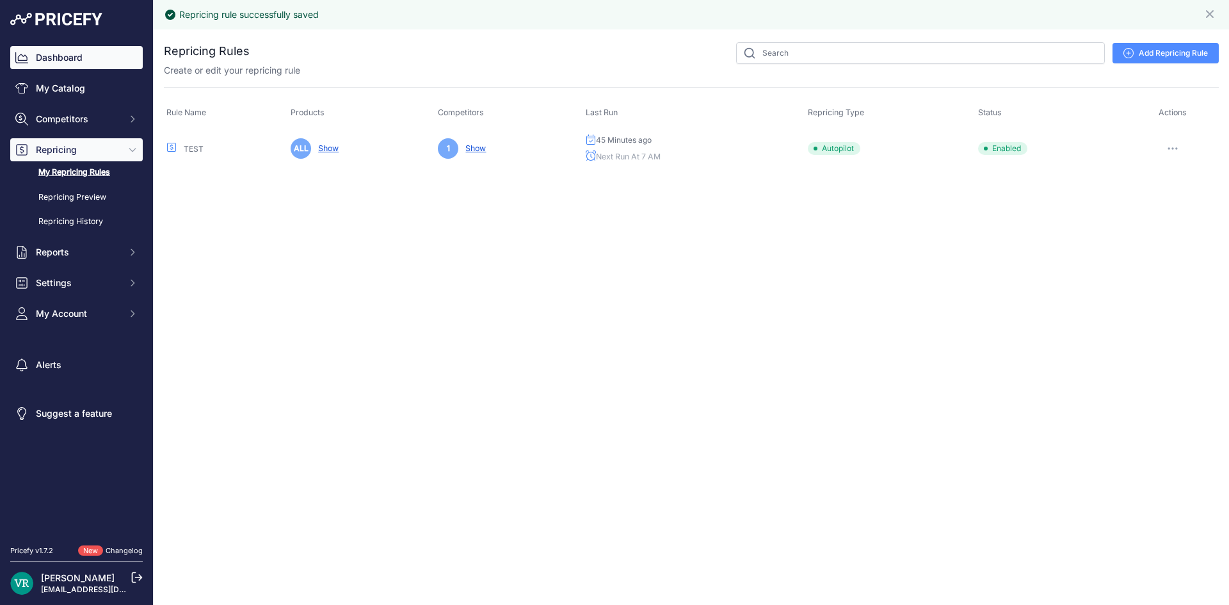
click at [53, 63] on link "Dashboard" at bounding box center [76, 57] width 133 height 23
